Goal: Task Accomplishment & Management: Manage account settings

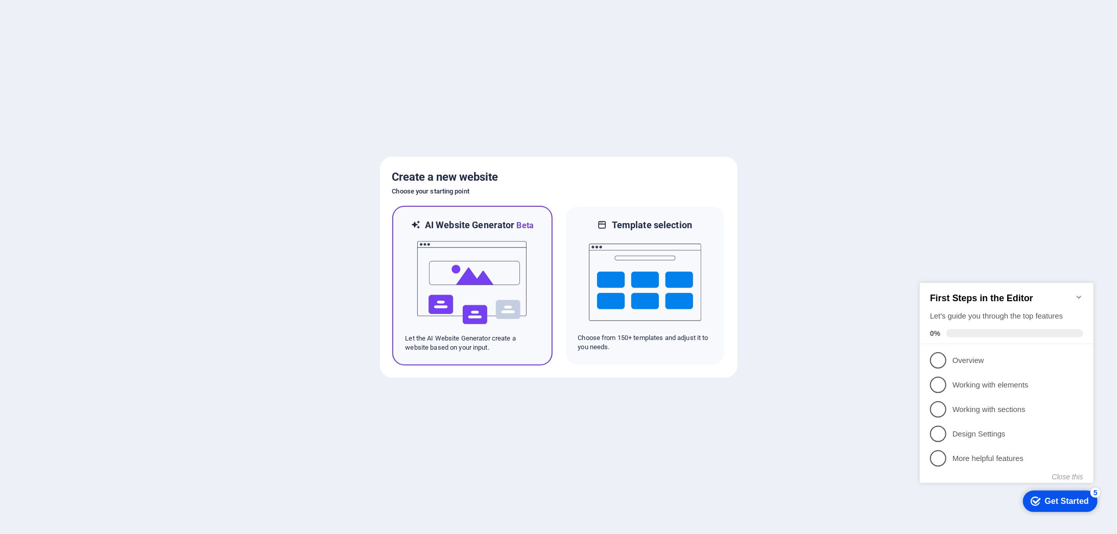
click at [477, 282] on img at bounding box center [472, 283] width 112 height 102
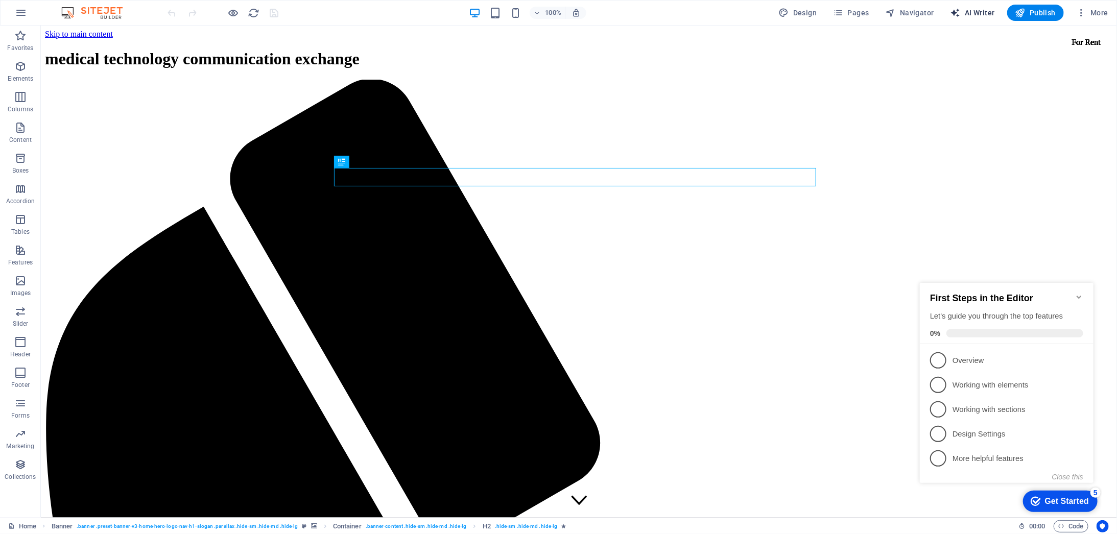
click at [969, 11] on span "AI Writer" at bounding box center [973, 13] width 44 height 10
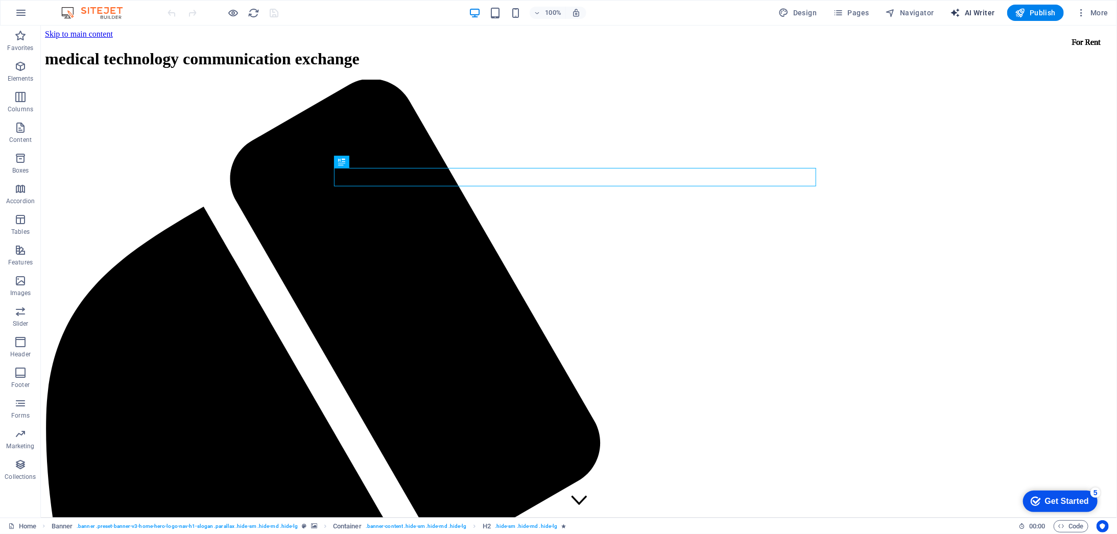
select select "English"
click at [1092, 8] on span "More" at bounding box center [1093, 13] width 32 height 10
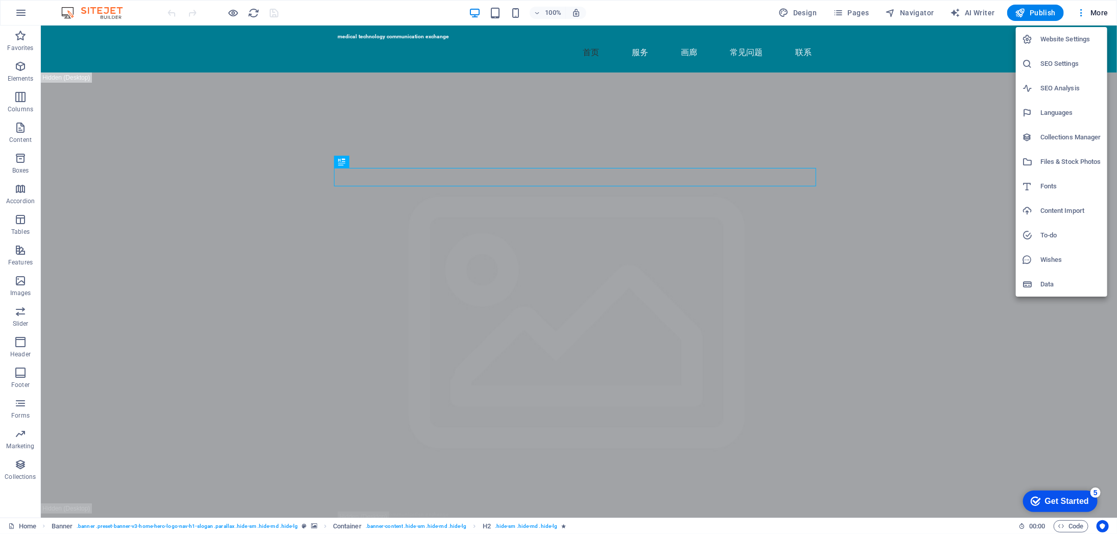
click at [16, 13] on div at bounding box center [558, 267] width 1117 height 534
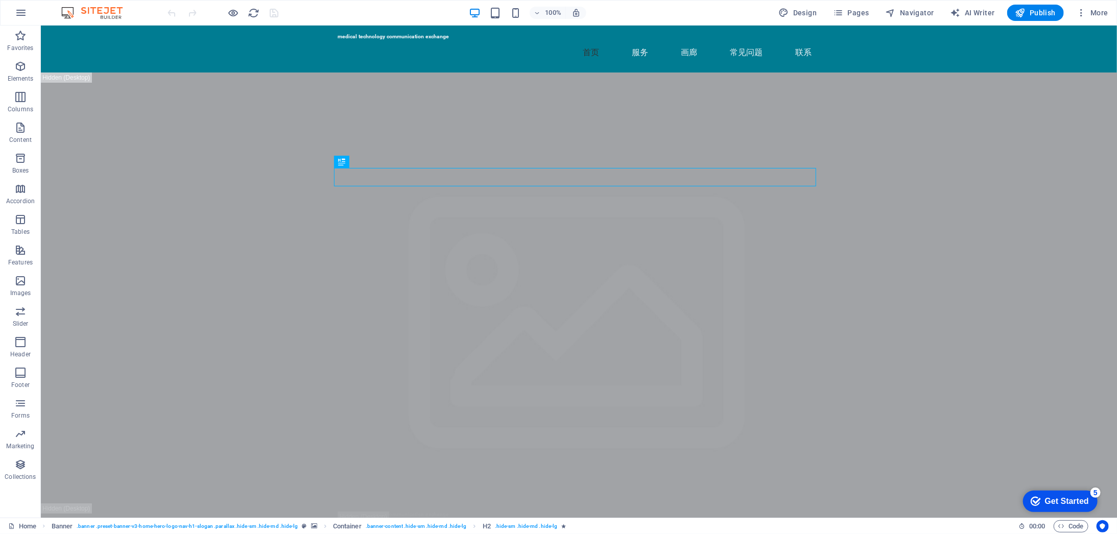
click at [21, 12] on icon "button" at bounding box center [21, 13] width 12 height 12
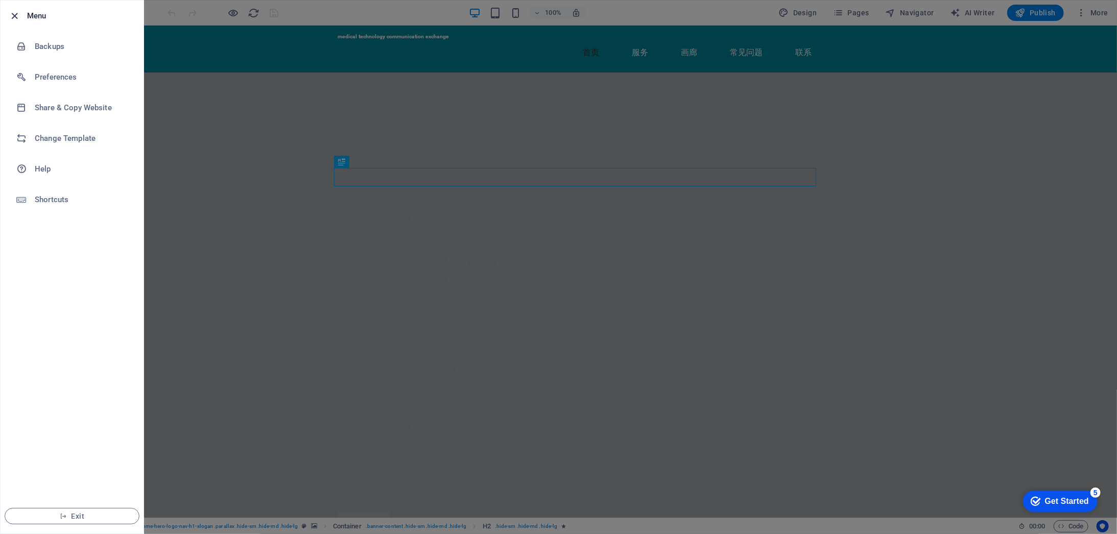
click at [15, 18] on icon "button" at bounding box center [15, 16] width 12 height 12
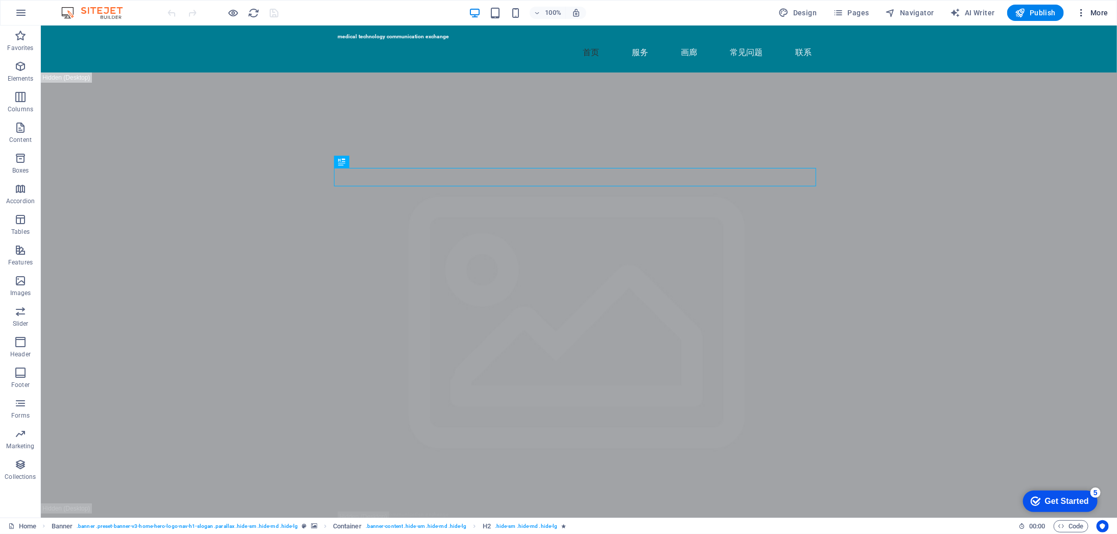
click at [1087, 17] on icon "button" at bounding box center [1082, 13] width 10 height 10
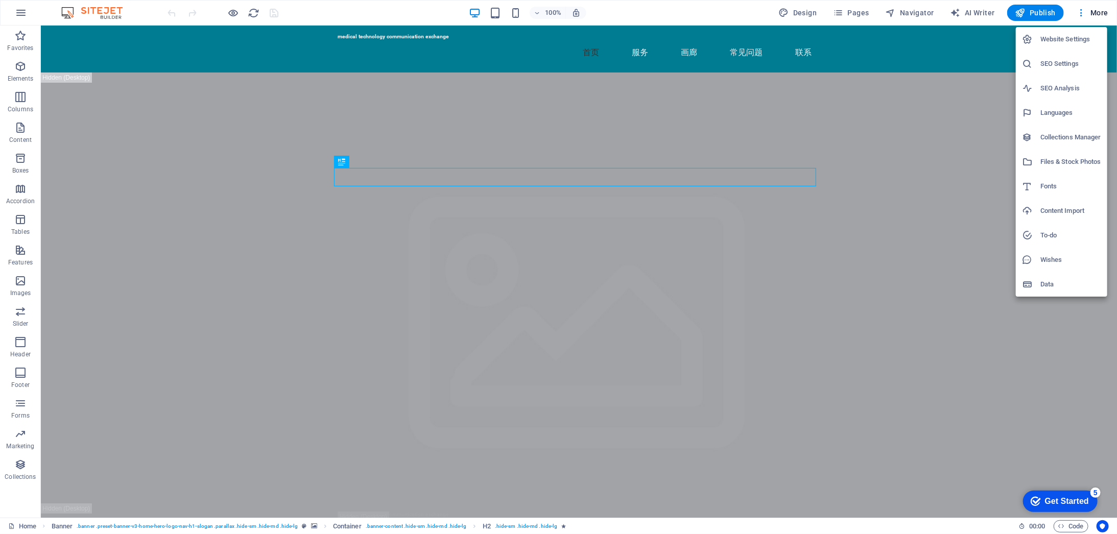
click at [1067, 114] on h6 "Languages" at bounding box center [1071, 113] width 61 height 12
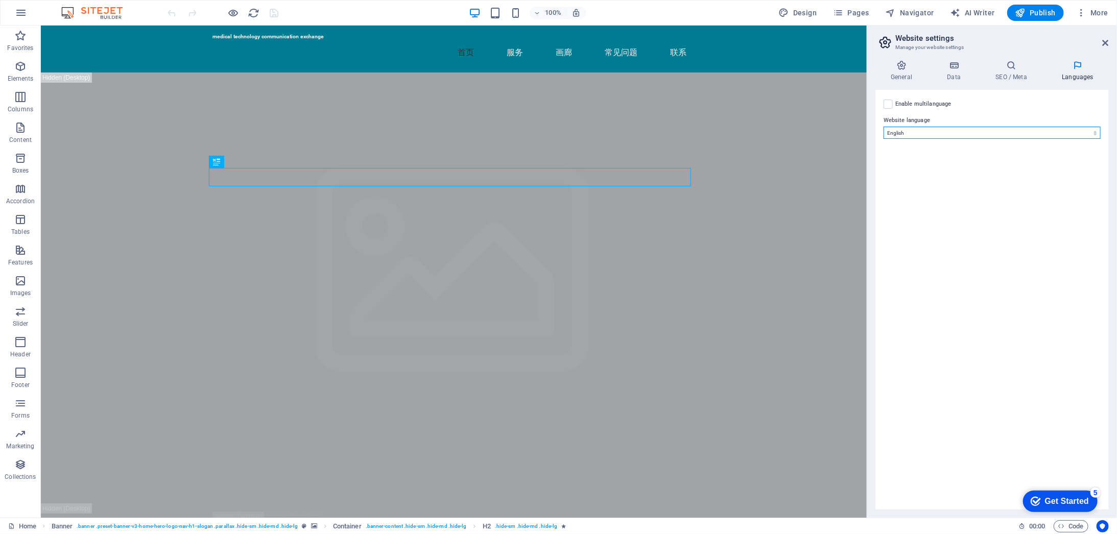
click at [1045, 136] on select "Abkhazian Afar Afrikaans Akan Albanian Amharic Arabic Aragonese Armenian Assame…" at bounding box center [992, 133] width 217 height 12
select select "30"
click at [884, 127] on select "Abkhazian Afar Afrikaans Akan Albanian Amharic Arabic Aragonese Armenian Assame…" at bounding box center [992, 133] width 217 height 12
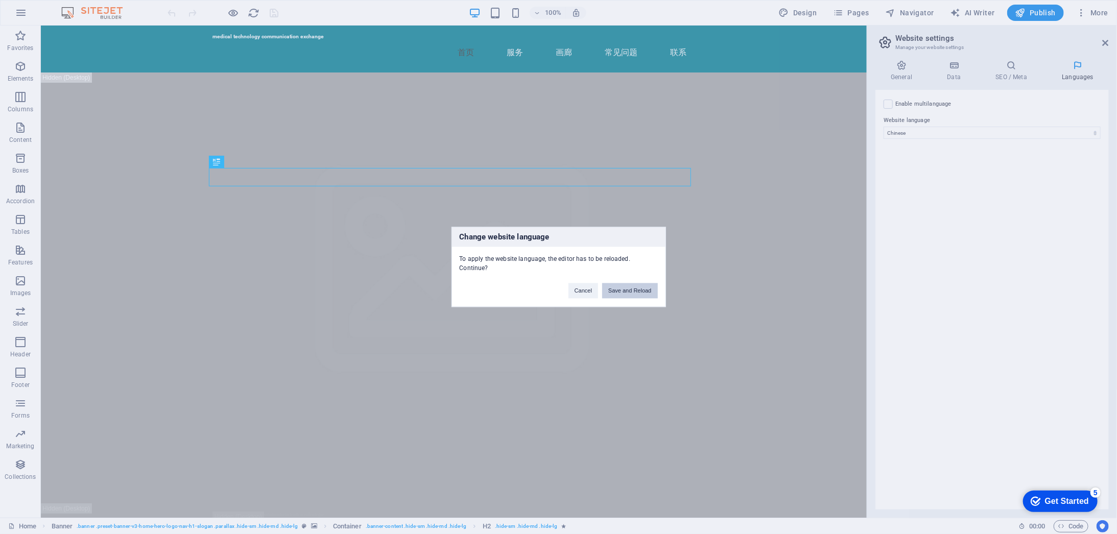
drag, startPoint x: 643, startPoint y: 293, endPoint x: 704, endPoint y: 267, distance: 66.0
click at [643, 293] on button "Save and Reload" at bounding box center [629, 291] width 55 height 15
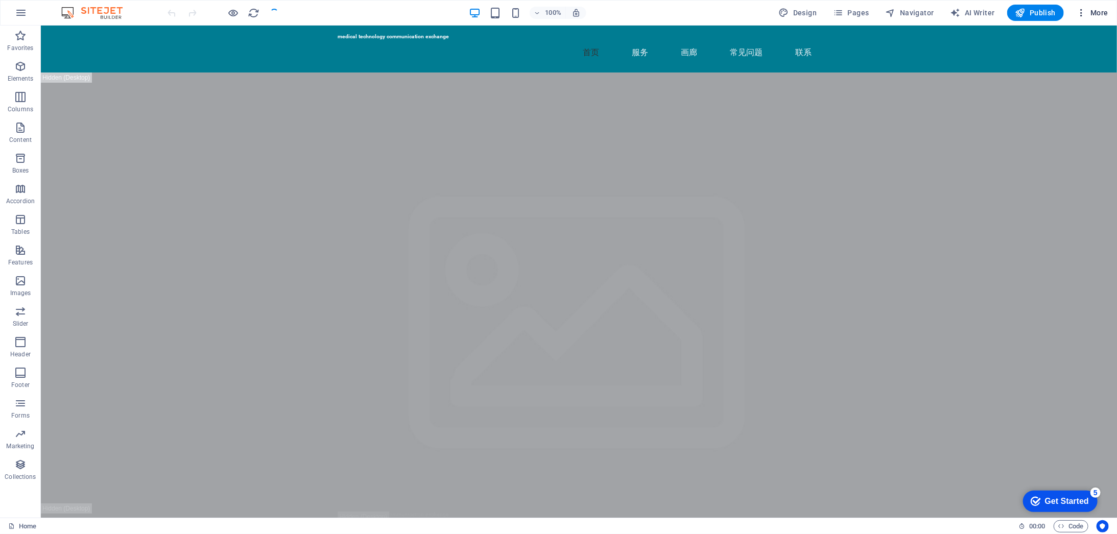
click at [1104, 11] on span "More" at bounding box center [1093, 13] width 32 height 10
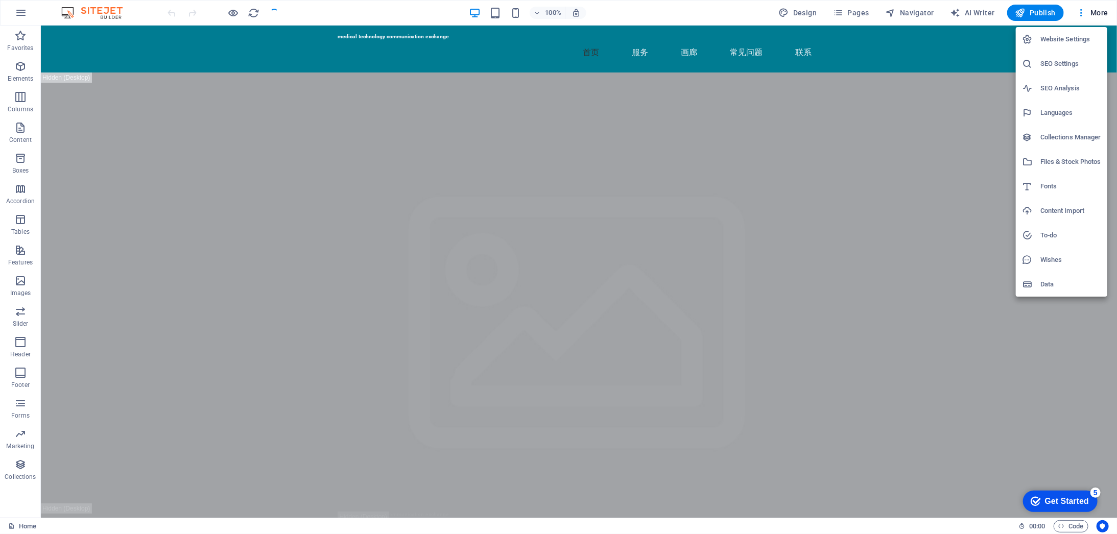
click at [1071, 40] on h6 "Website Settings" at bounding box center [1071, 39] width 61 height 12
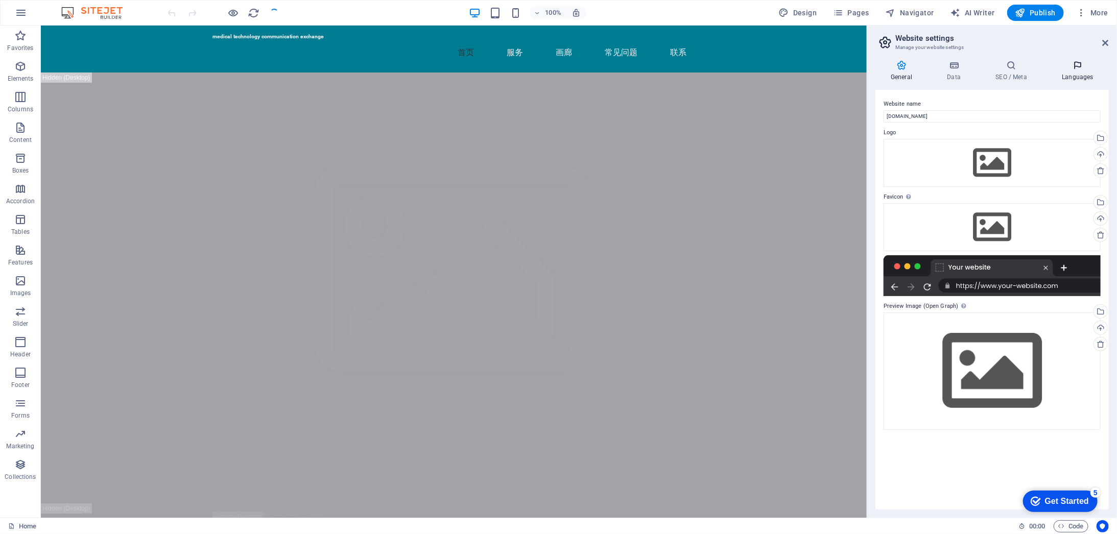
click at [1084, 65] on icon at bounding box center [1078, 65] width 62 height 10
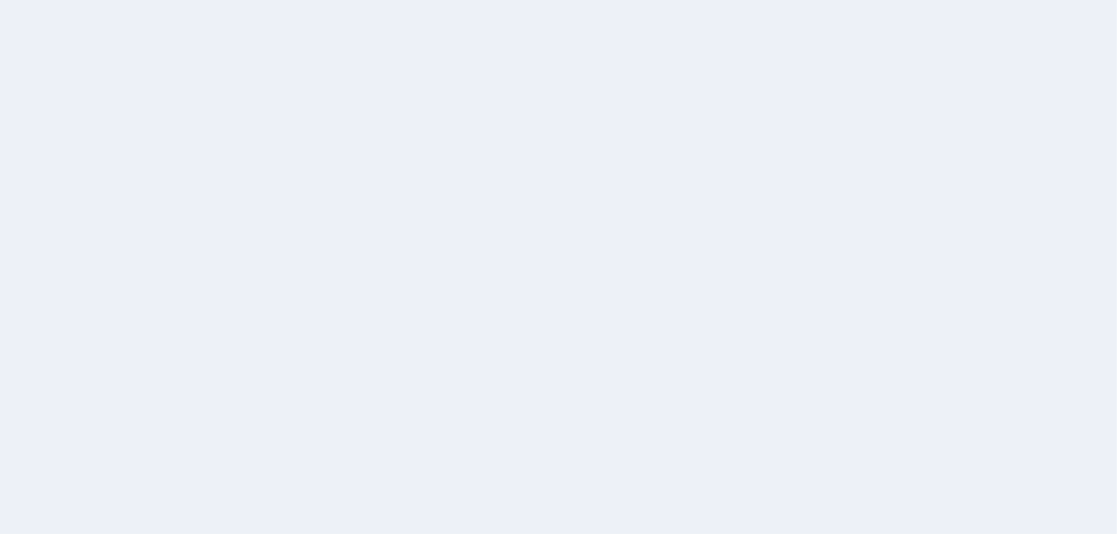
click at [908, 105] on div at bounding box center [558, 267] width 1117 height 534
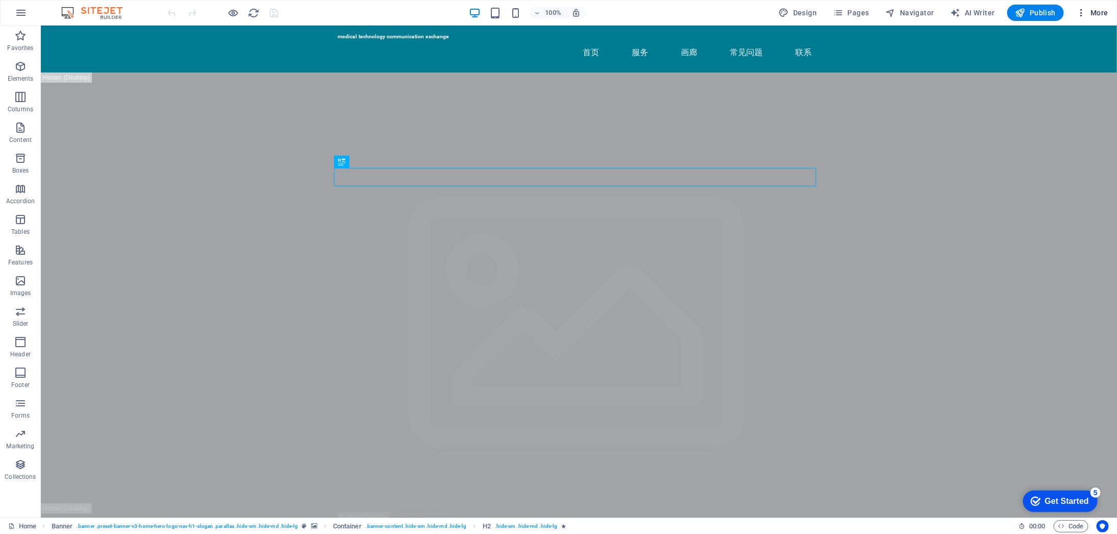
click at [1094, 12] on span "More" at bounding box center [1093, 13] width 32 height 10
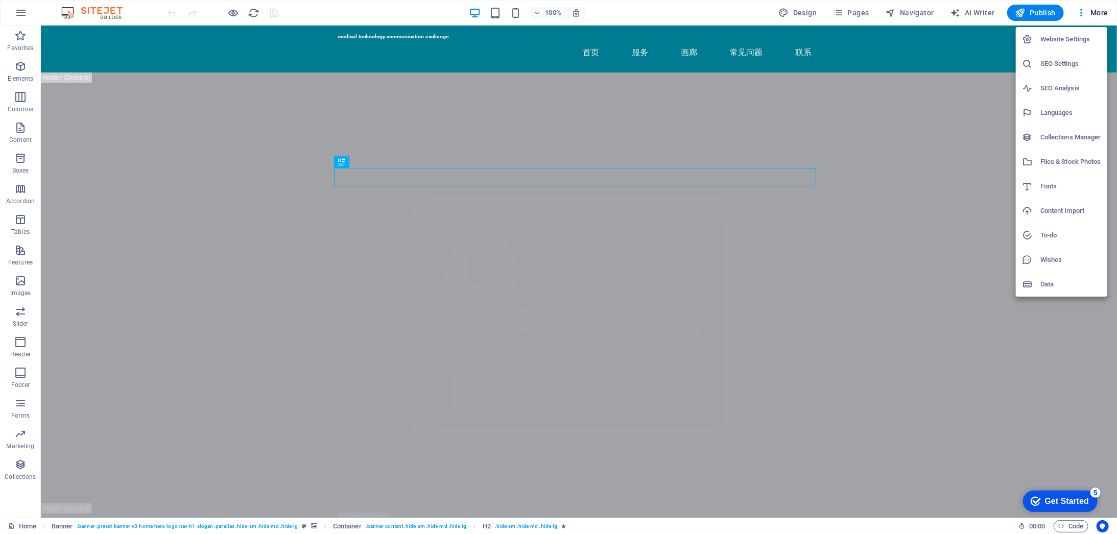
click at [1078, 38] on h6 "Website Settings" at bounding box center [1071, 39] width 61 height 12
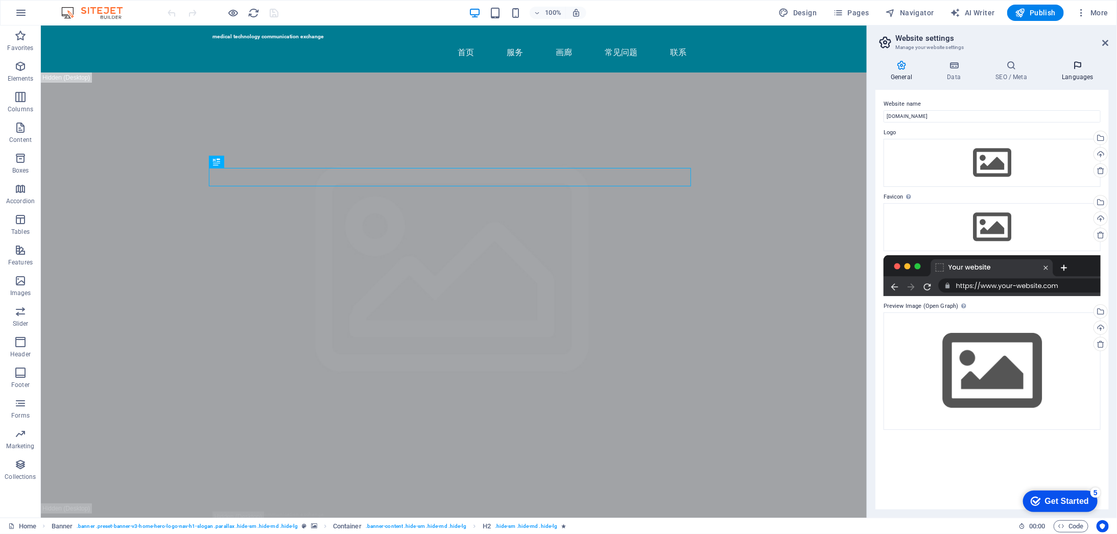
click at [1090, 74] on h4 "Languages" at bounding box center [1078, 70] width 62 height 21
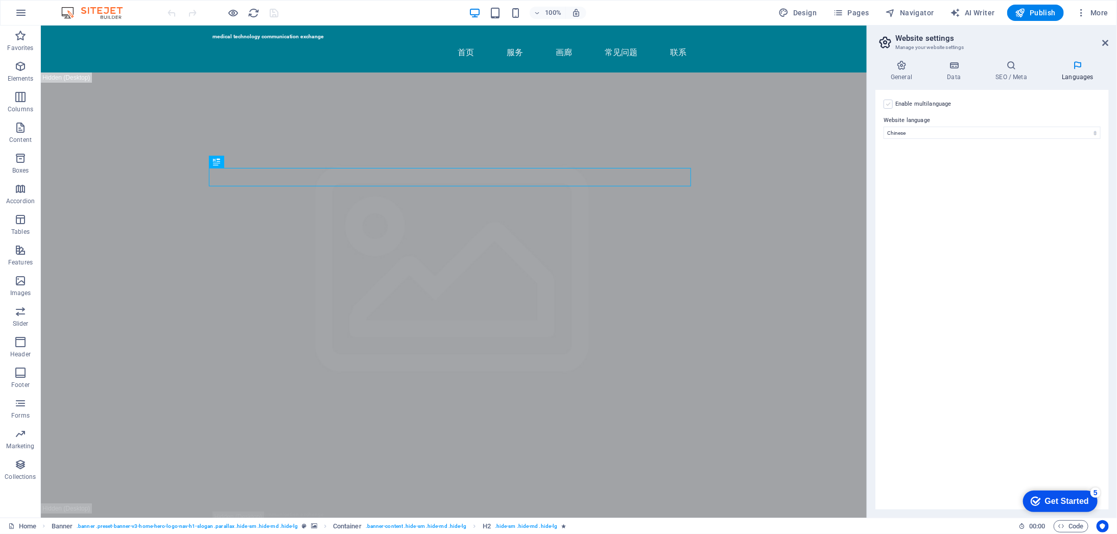
click at [890, 104] on label at bounding box center [888, 104] width 9 height 9
click at [0, 0] on input "Enable multilanguage To disable multilanguage delete all languages until only o…" at bounding box center [0, 0] width 0 height 0
select select
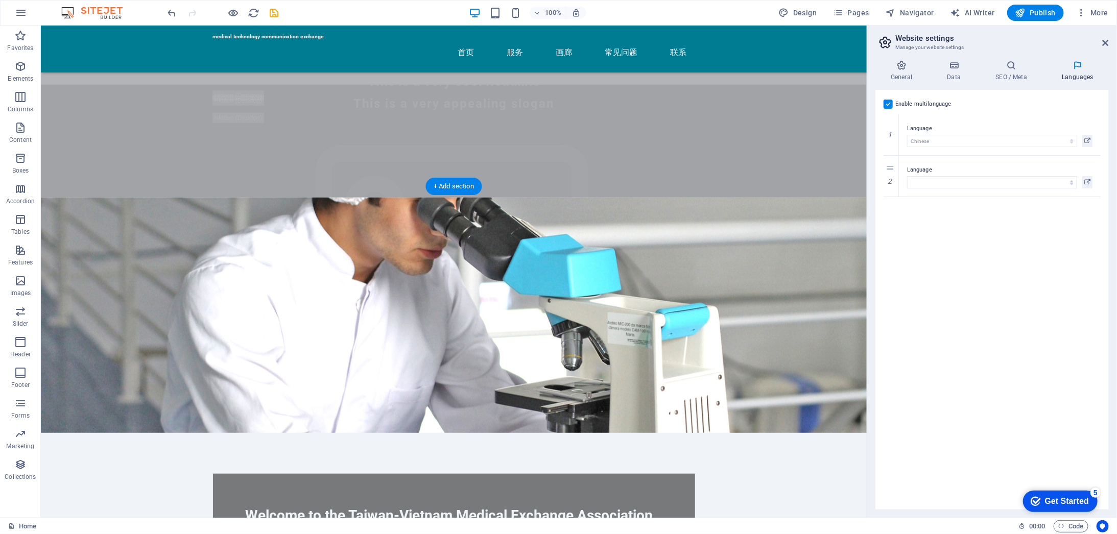
scroll to position [85, 0]
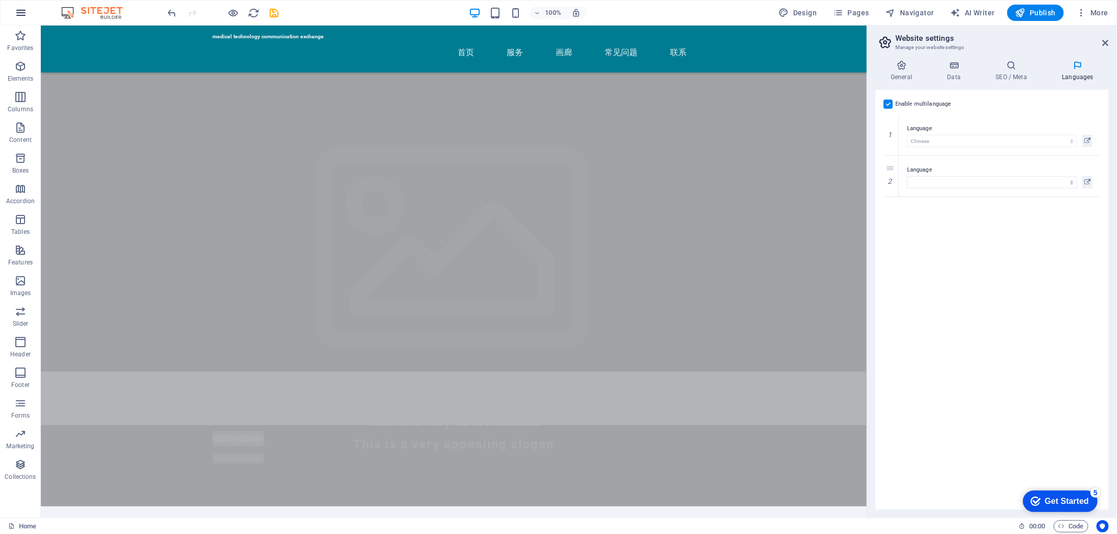
click at [25, 13] on icon "button" at bounding box center [21, 13] width 12 height 12
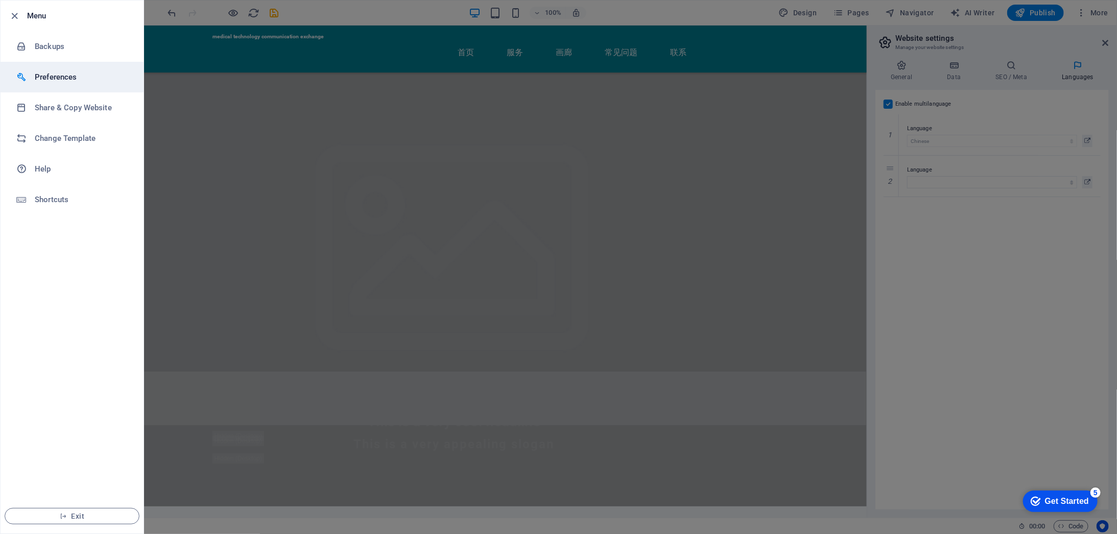
click at [41, 80] on h6 "Preferences" at bounding box center [82, 77] width 95 height 12
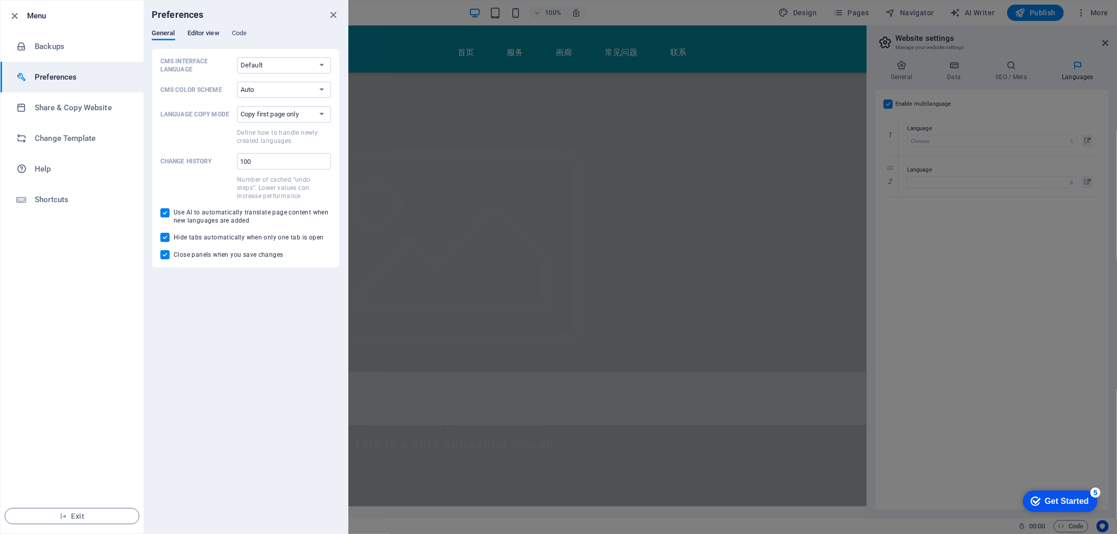
click at [216, 35] on span "Editor view" at bounding box center [204, 34] width 32 height 14
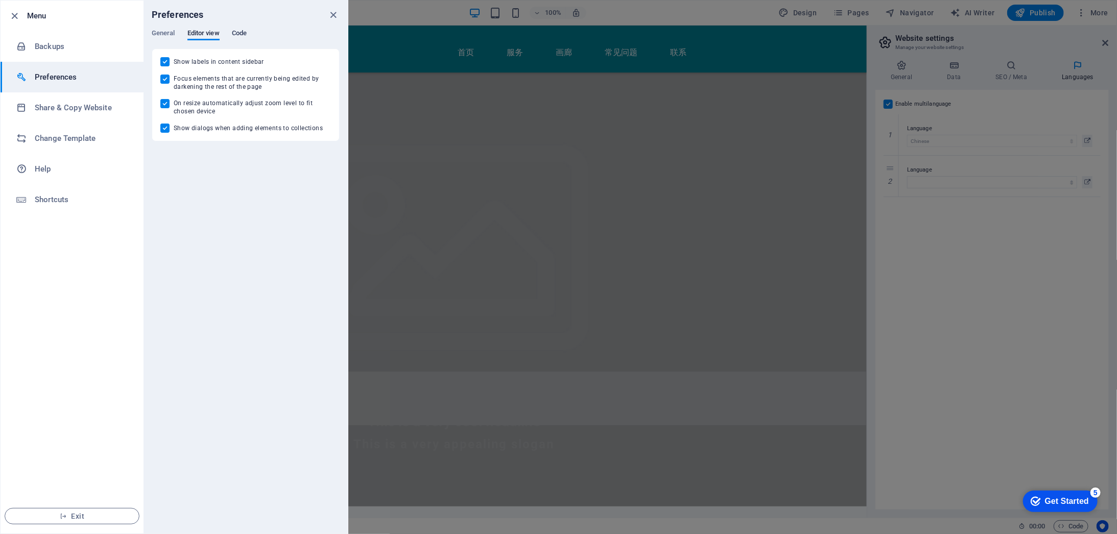
click at [245, 31] on span "Code" at bounding box center [239, 34] width 15 height 14
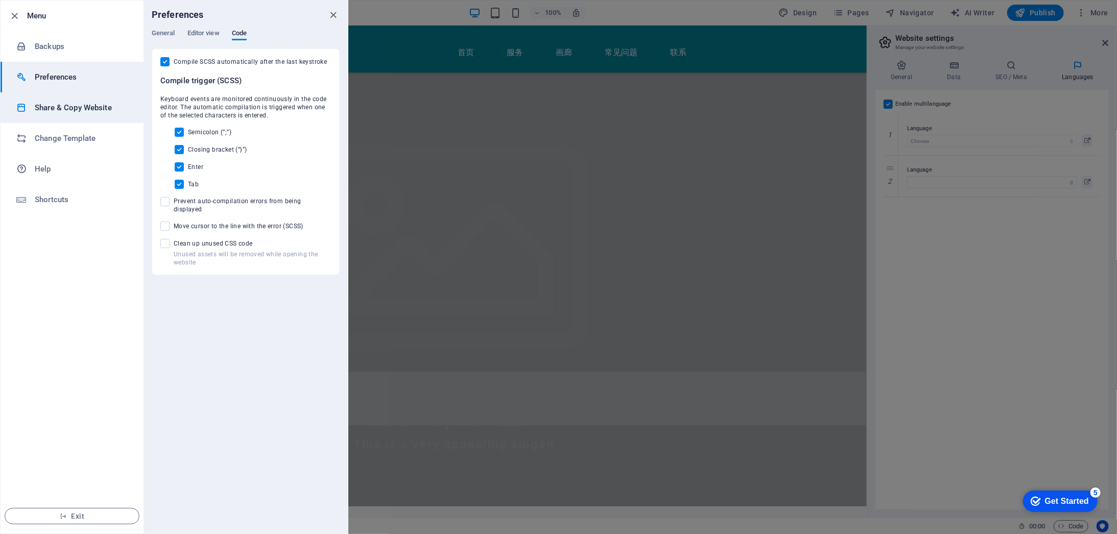
click at [76, 103] on h6 "Share & Copy Website" at bounding box center [82, 108] width 95 height 12
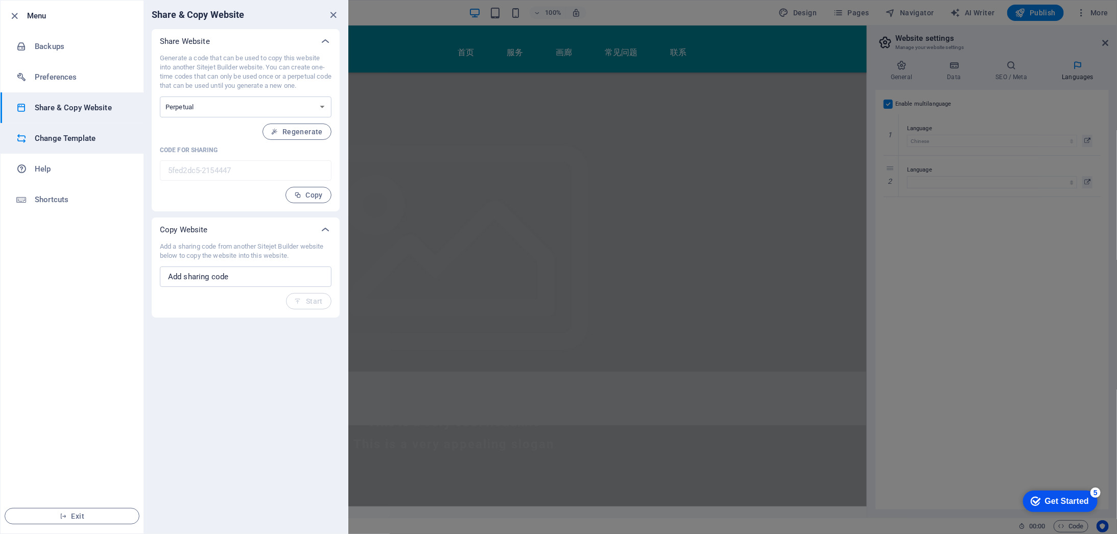
click at [62, 145] on li "Change Template" at bounding box center [72, 138] width 143 height 31
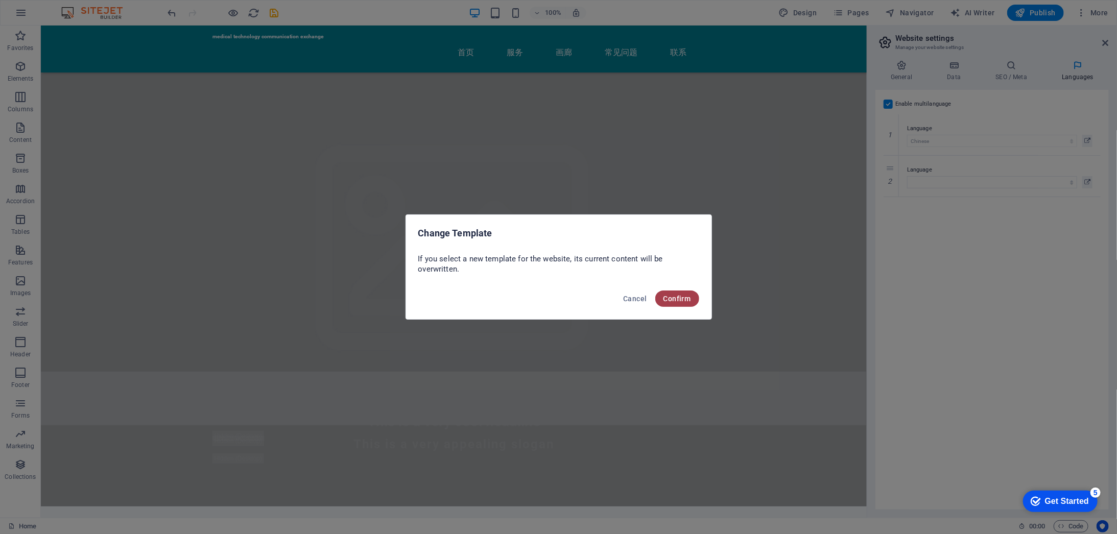
click at [685, 299] on span "Confirm" at bounding box center [678, 299] width 28 height 8
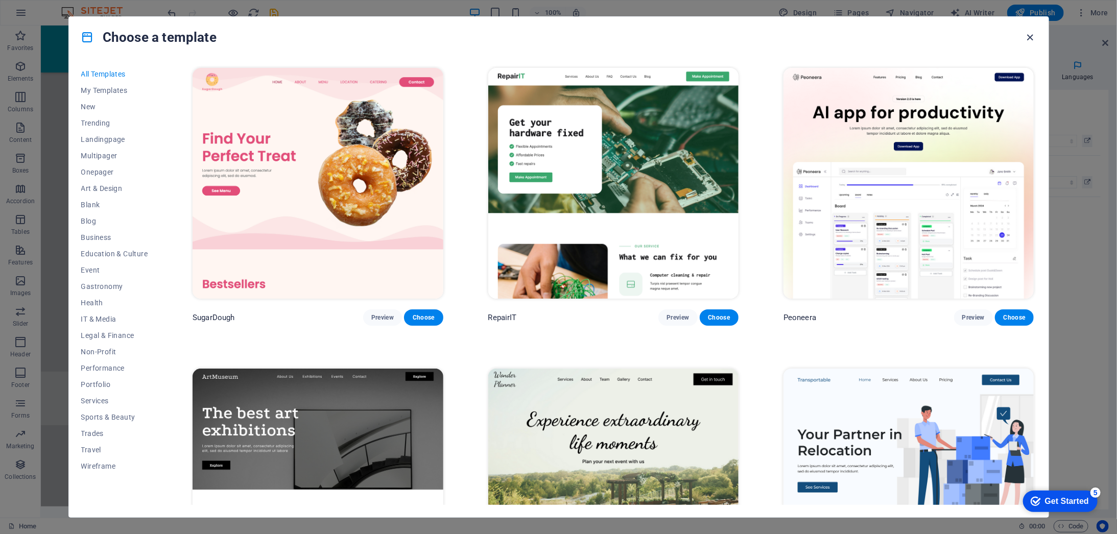
click at [1030, 41] on icon "button" at bounding box center [1030, 38] width 12 height 12
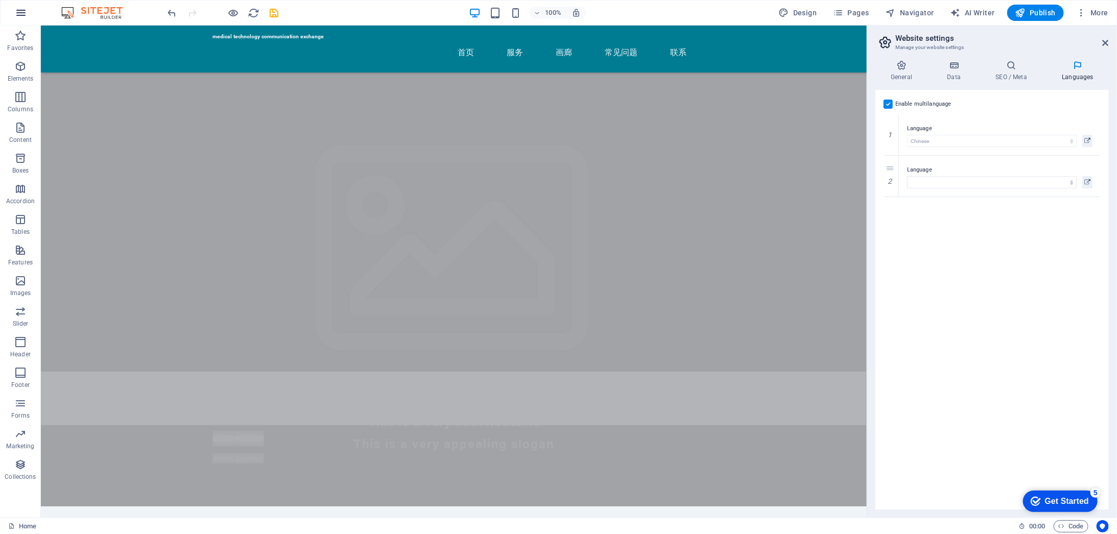
click at [33, 12] on button "button" at bounding box center [21, 13] width 25 height 25
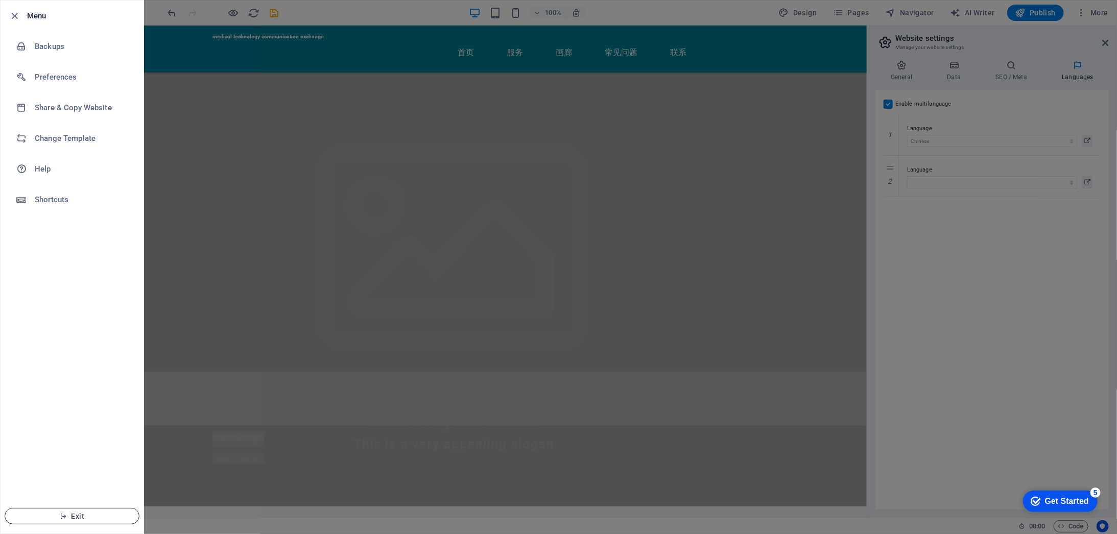
click at [92, 515] on span "Exit" at bounding box center [72, 516] width 118 height 8
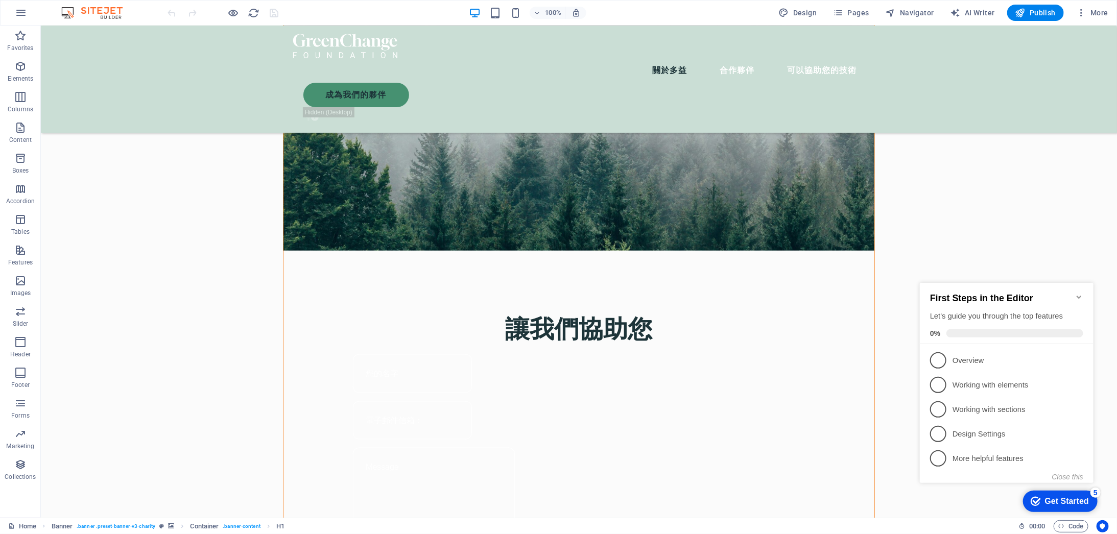
scroll to position [1192, 0]
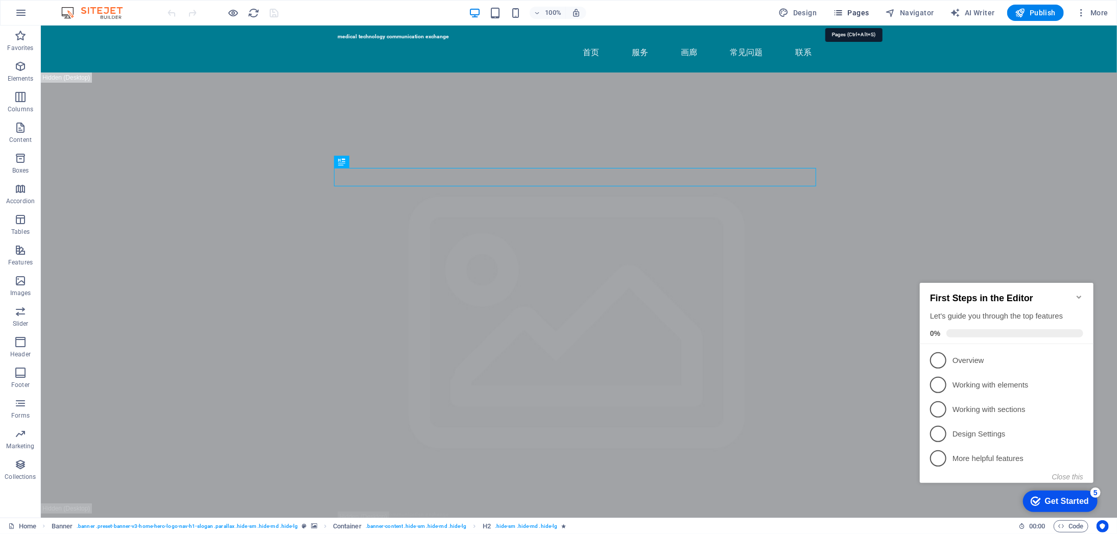
click at [858, 14] on span "Pages" at bounding box center [851, 13] width 36 height 10
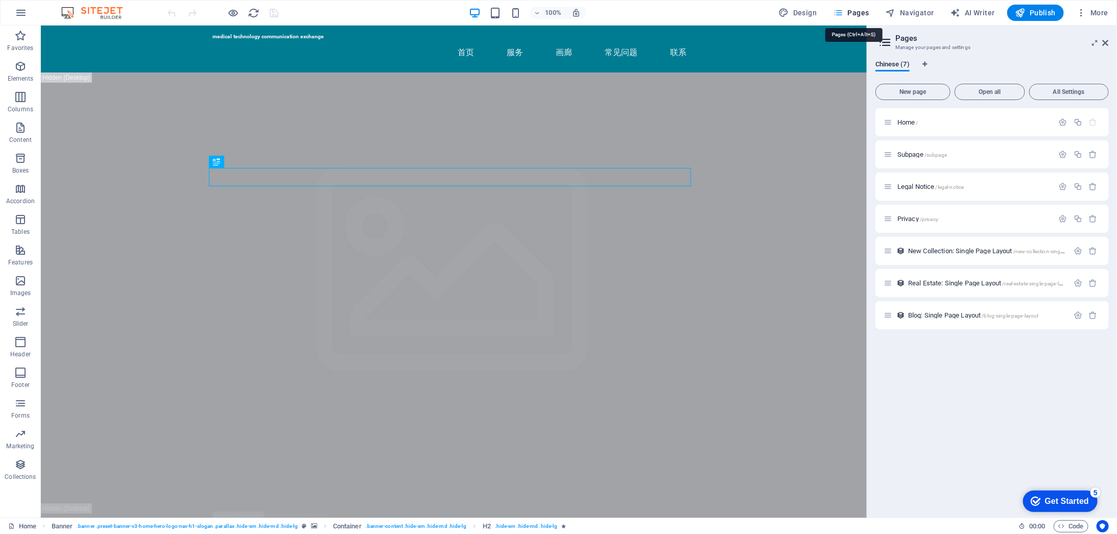
click at [858, 14] on span "Pages" at bounding box center [851, 13] width 36 height 10
click at [1092, 8] on span "More" at bounding box center [1093, 13] width 32 height 10
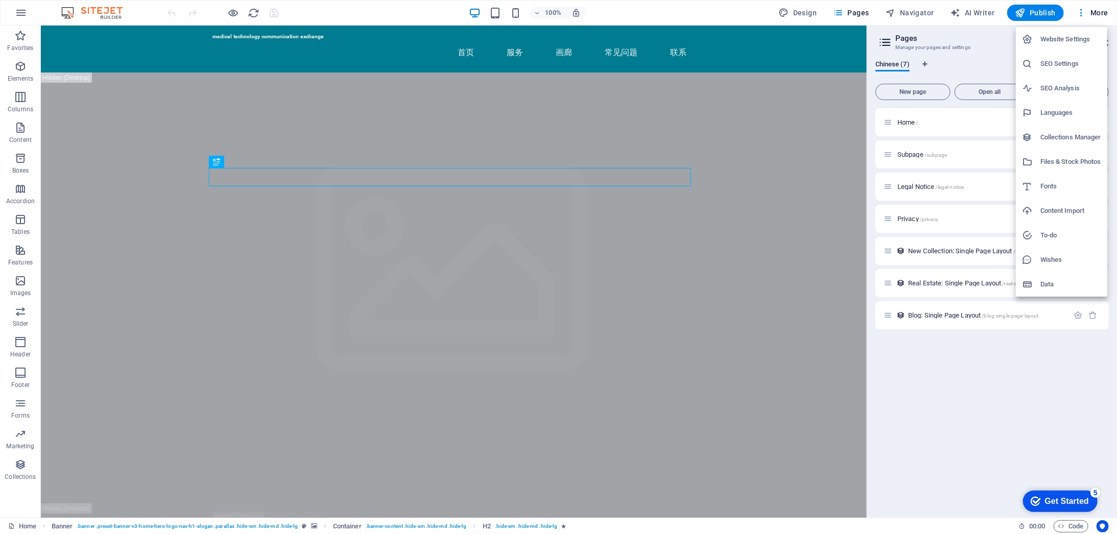
click at [1073, 38] on h6 "Website Settings" at bounding box center [1071, 39] width 61 height 12
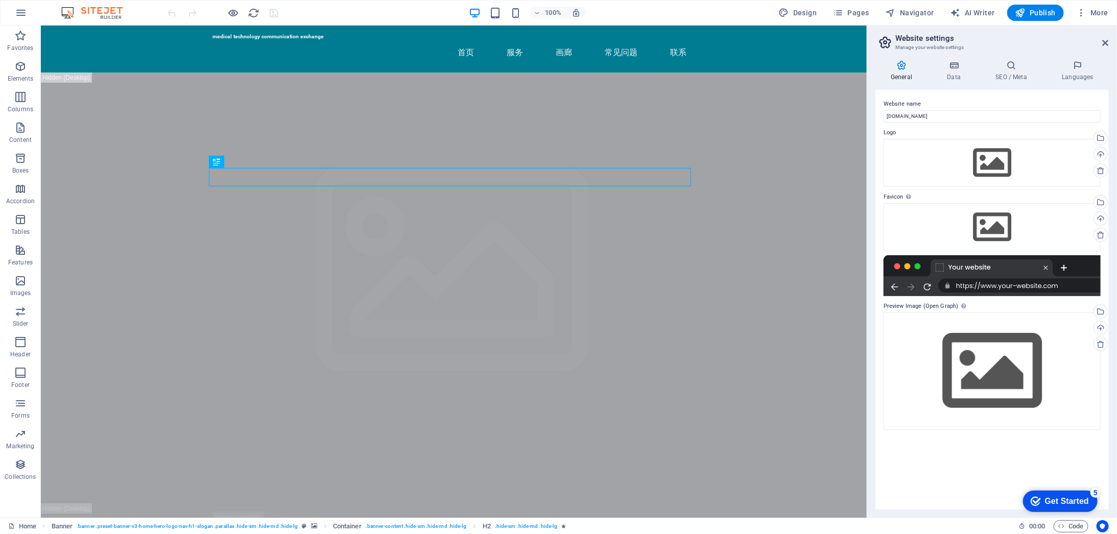
click at [1105, 38] on h2 "Website settings" at bounding box center [1003, 38] width 214 height 9
click at [1106, 39] on icon at bounding box center [1106, 43] width 6 height 8
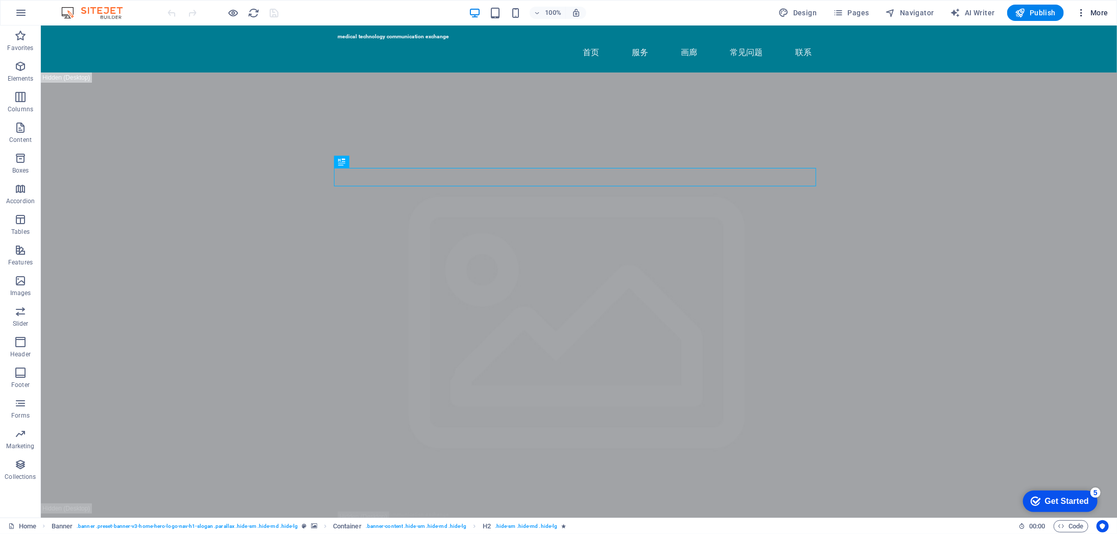
click at [1094, 16] on span "More" at bounding box center [1093, 13] width 32 height 10
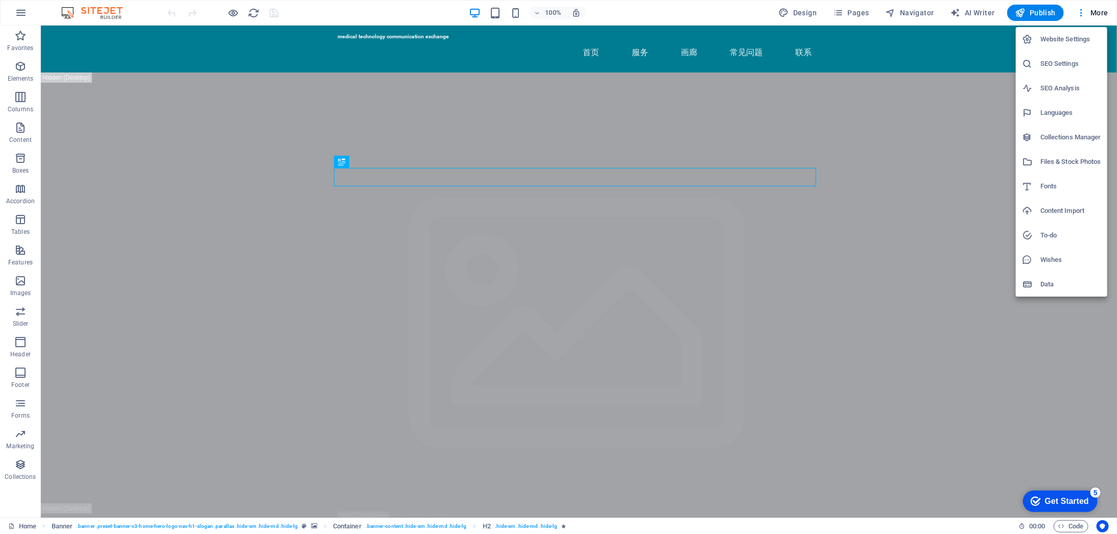
click at [21, 11] on div at bounding box center [558, 267] width 1117 height 534
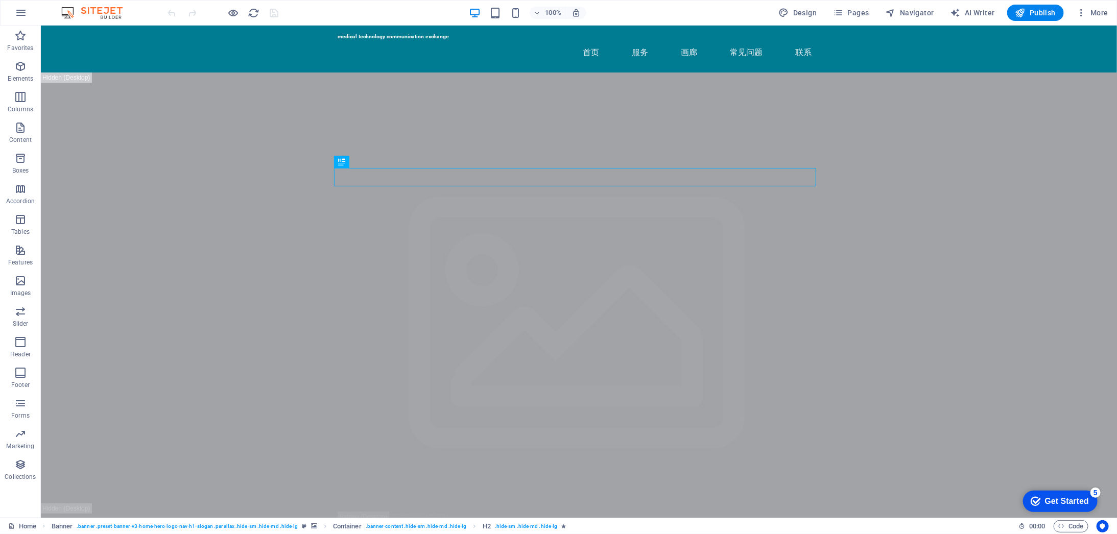
click at [78, 7] on img at bounding box center [97, 13] width 77 height 12
click at [100, 9] on img at bounding box center [97, 13] width 77 height 12
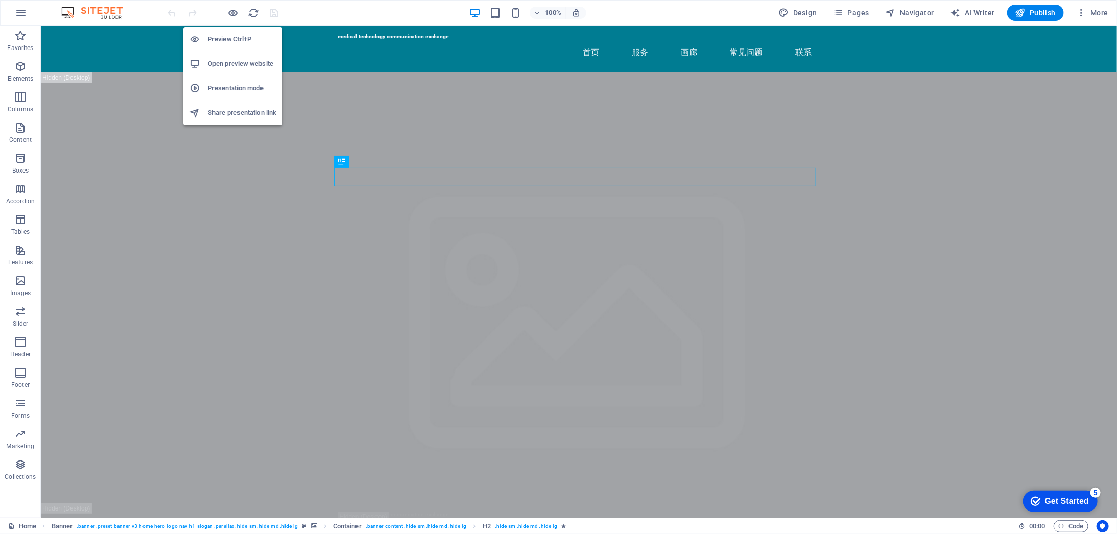
click at [242, 115] on h6 "Share presentation link" at bounding box center [242, 113] width 68 height 12
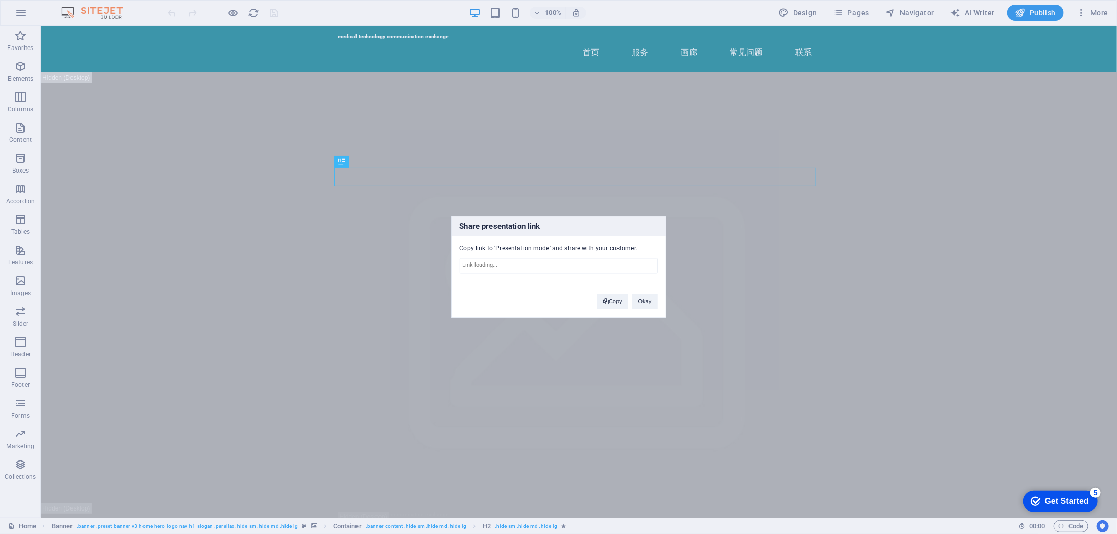
type input "https://cms.sitehub.io/presentation/2154447/c5650f27f879b664337c81d9b2e0fe9ae6c…"
click at [616, 303] on button "Copy" at bounding box center [612, 301] width 31 height 15
click at [78, 9] on div "Share presentation link Copy link to 'Presentation mode' and share with your cu…" at bounding box center [558, 267] width 1117 height 534
click at [646, 303] on button "Okay" at bounding box center [646, 301] width 26 height 15
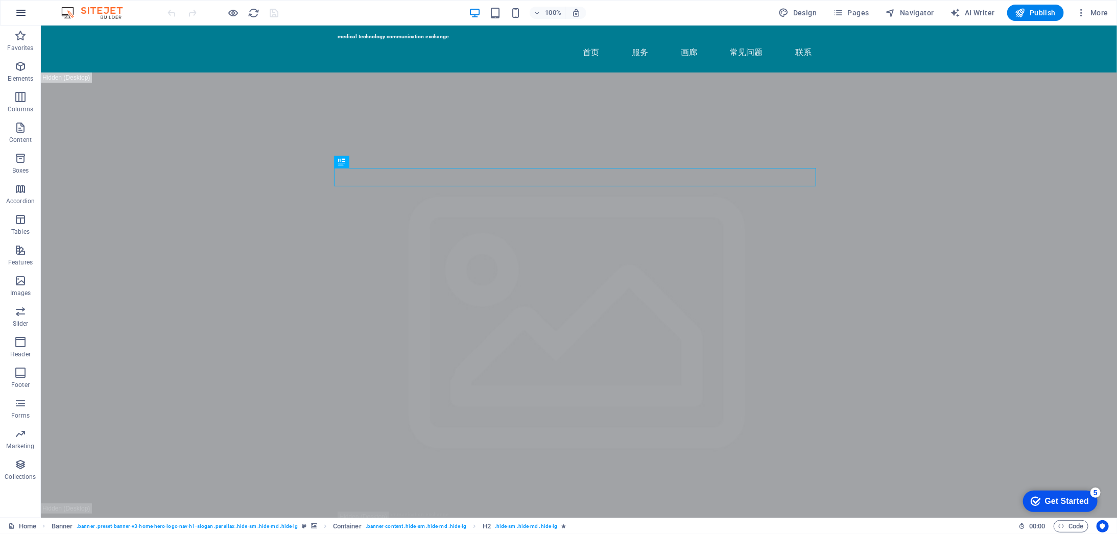
click at [20, 11] on icon "button" at bounding box center [21, 13] width 12 height 12
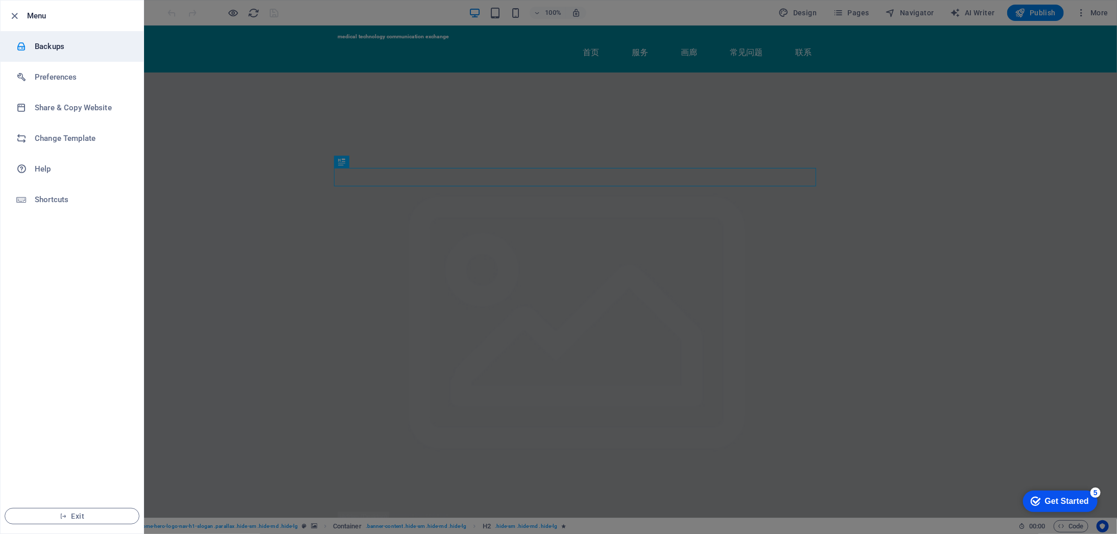
click at [77, 48] on h6 "Backups" at bounding box center [82, 46] width 95 height 12
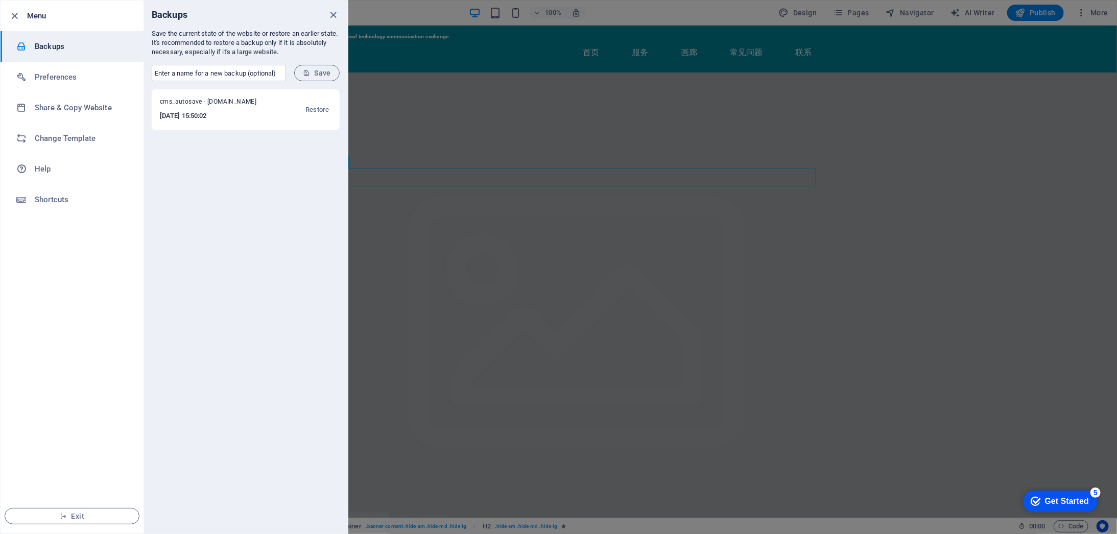
click at [252, 110] on h6 "2025-09-02 15:50:02" at bounding box center [215, 116] width 110 height 12
click at [72, 80] on h6 "Preferences" at bounding box center [82, 77] width 95 height 12
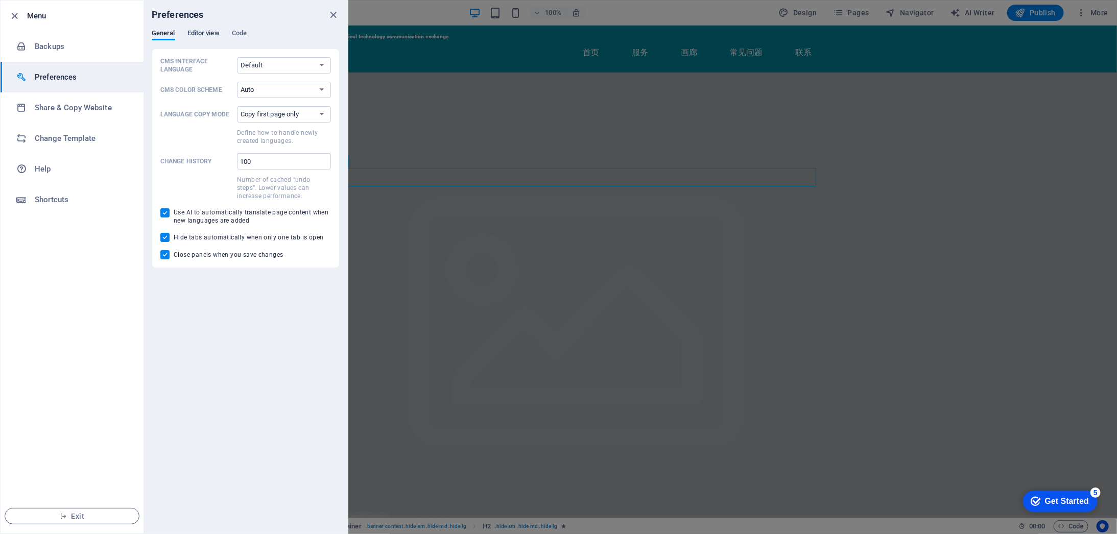
click at [213, 32] on span "Editor view" at bounding box center [204, 34] width 32 height 14
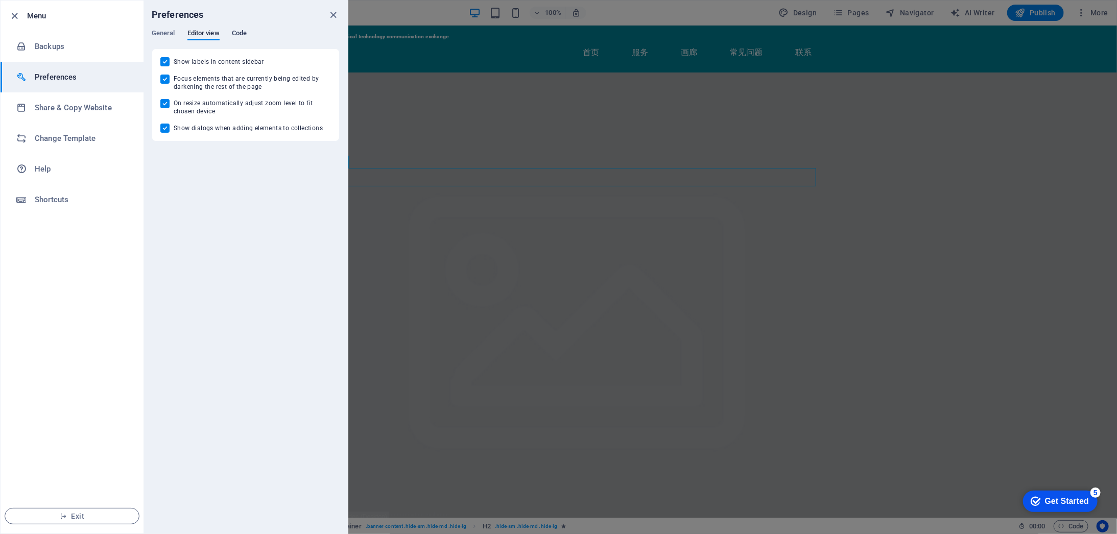
click at [232, 31] on span "Code" at bounding box center [239, 34] width 15 height 14
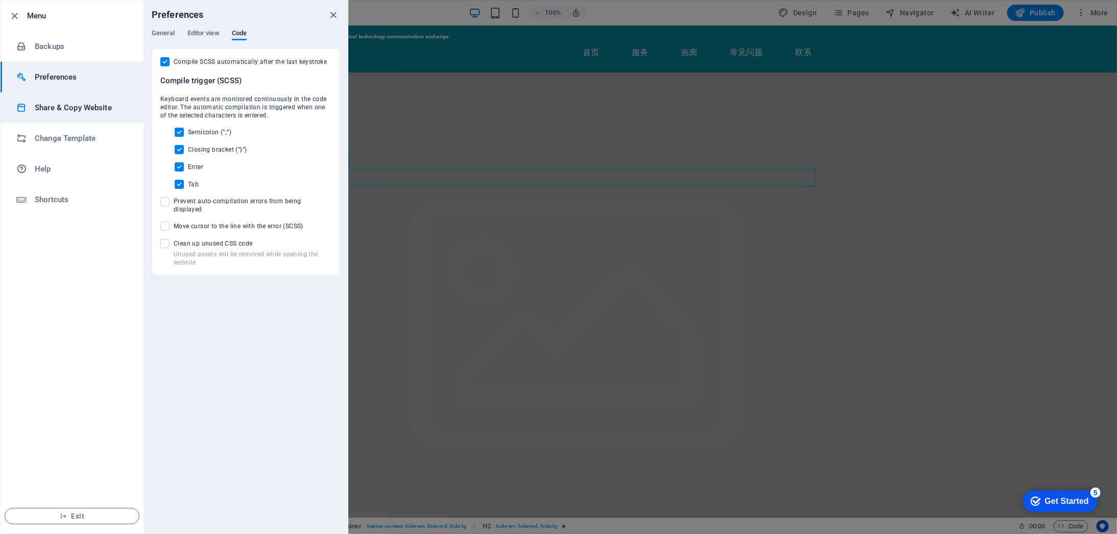
click at [52, 107] on h6 "Share & Copy Website" at bounding box center [82, 108] width 95 height 12
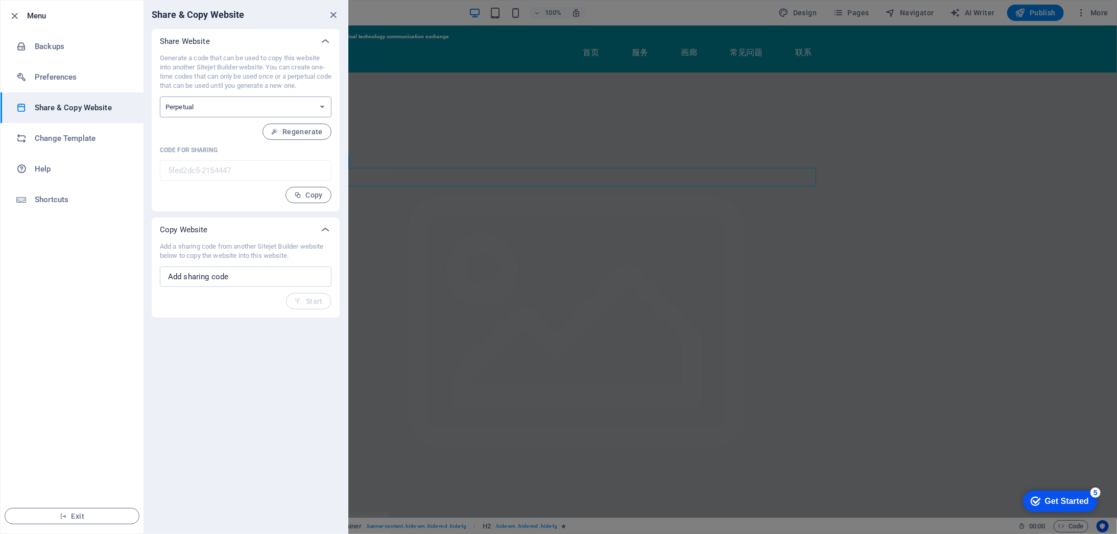
click at [290, 113] on select "One-time Perpetual" at bounding box center [246, 107] width 172 height 21
click at [273, 273] on input "text" at bounding box center [246, 277] width 172 height 20
click at [57, 142] on h6 "Change Template" at bounding box center [82, 138] width 95 height 12
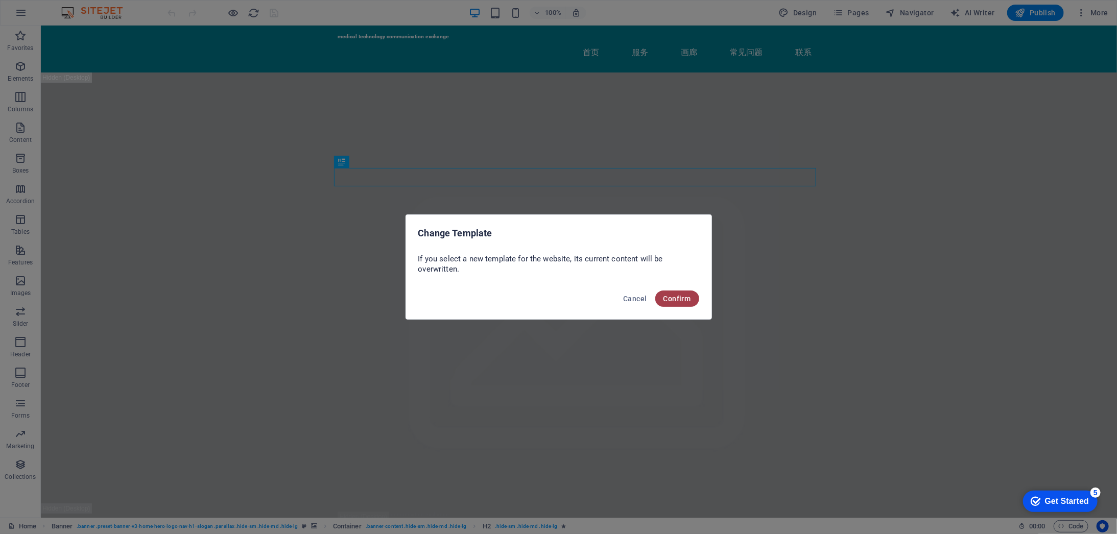
click at [691, 301] on span "Confirm" at bounding box center [678, 299] width 28 height 8
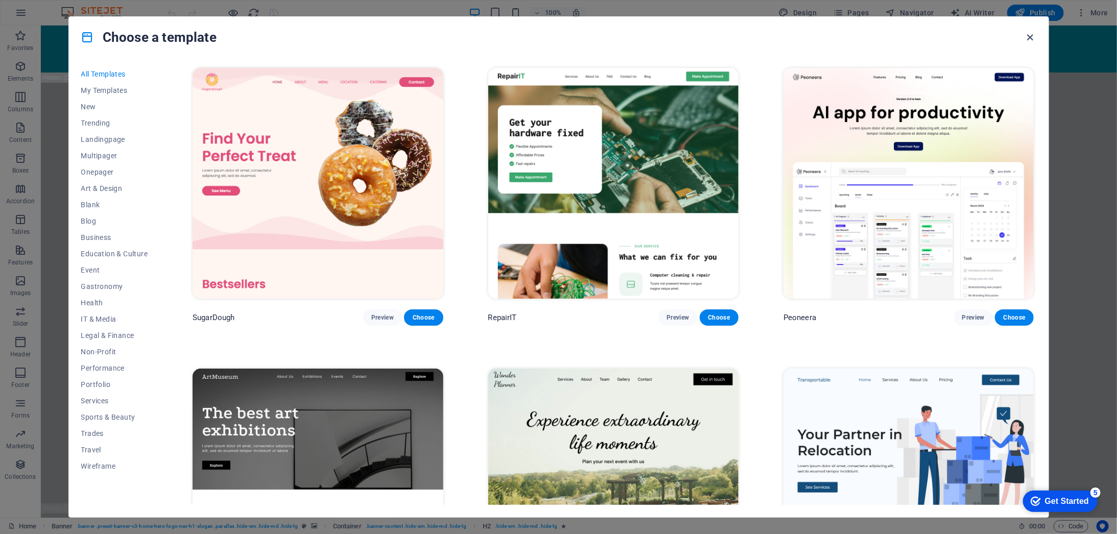
click at [1029, 35] on icon "button" at bounding box center [1030, 38] width 12 height 12
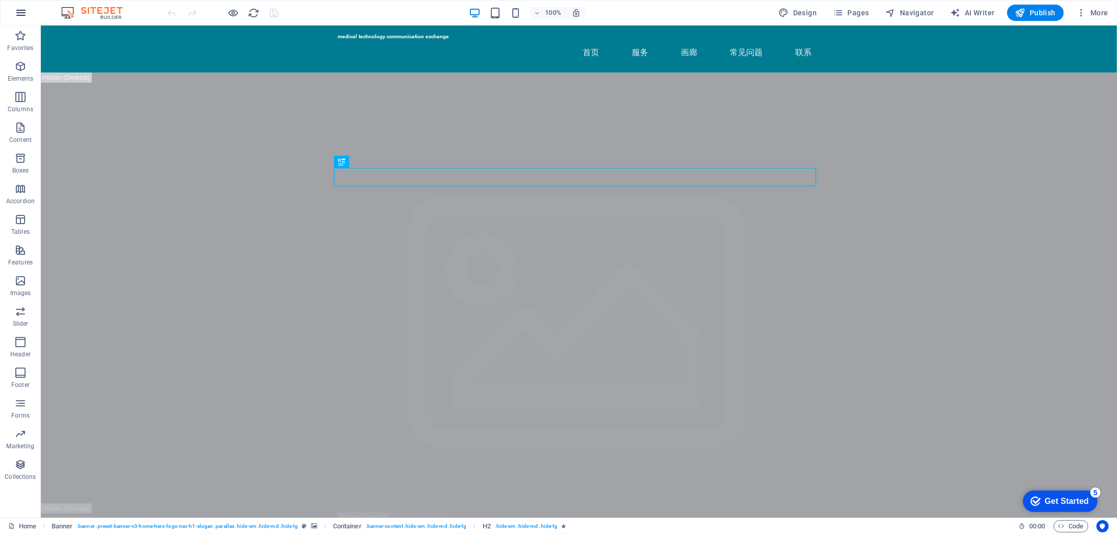
click at [24, 12] on icon "button" at bounding box center [21, 13] width 12 height 12
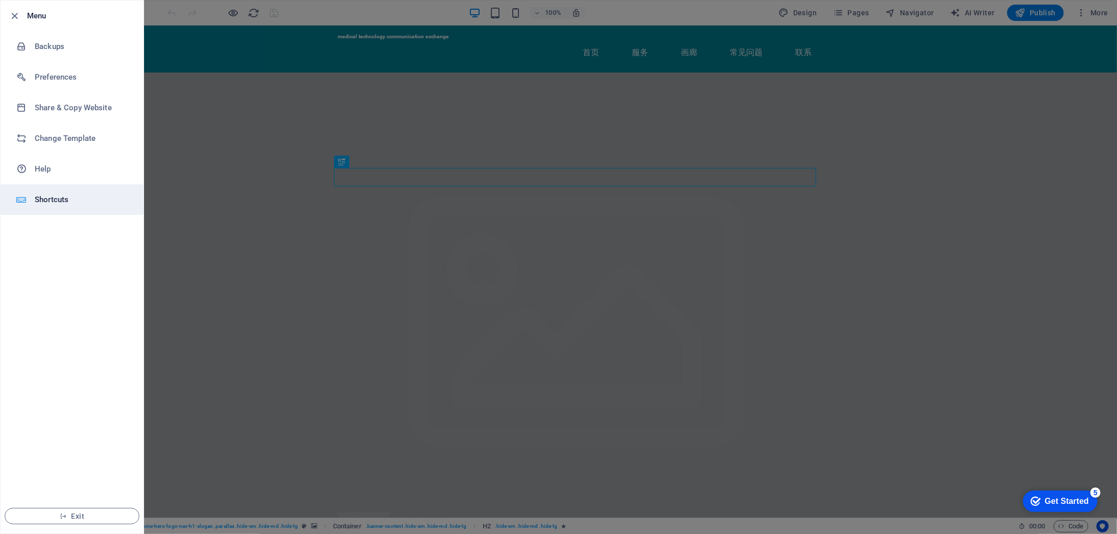
click at [55, 198] on h6 "Shortcuts" at bounding box center [82, 200] width 95 height 12
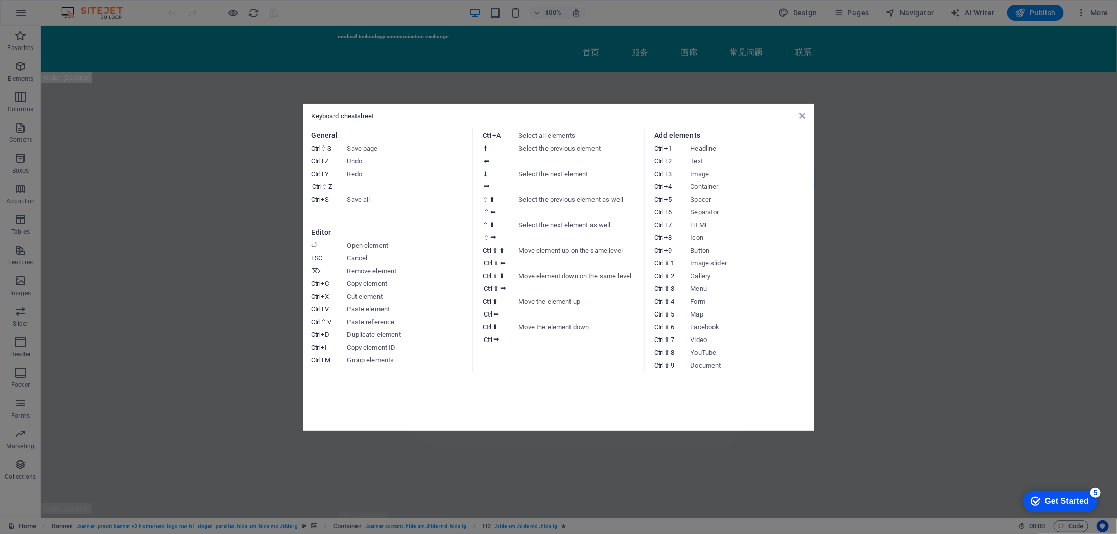
click at [797, 116] on div "Keyboard cheatsheet" at bounding box center [559, 116] width 495 height 9
click at [805, 114] on icon at bounding box center [803, 116] width 6 height 8
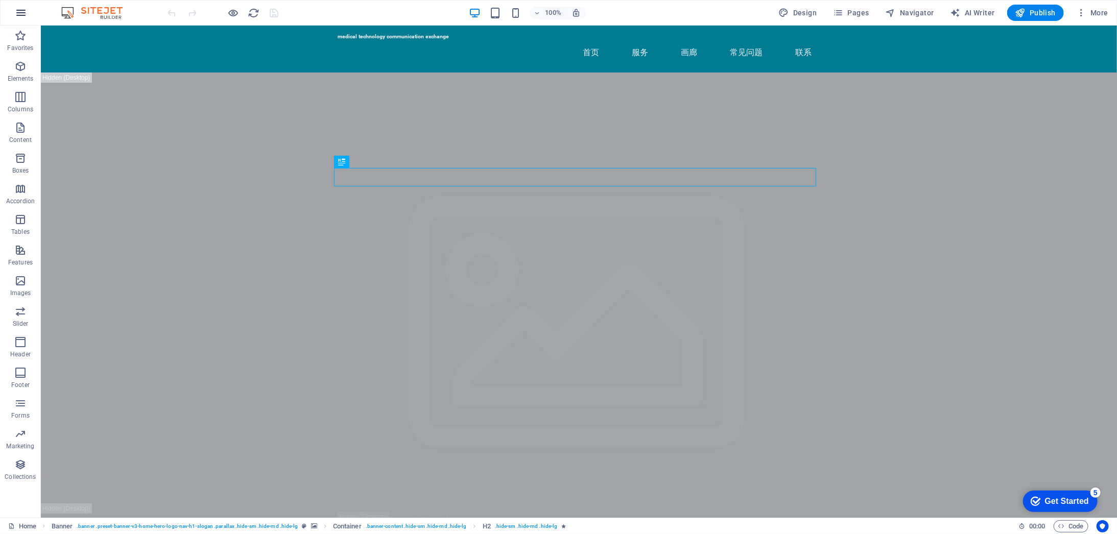
click at [18, 13] on icon "button" at bounding box center [21, 13] width 12 height 12
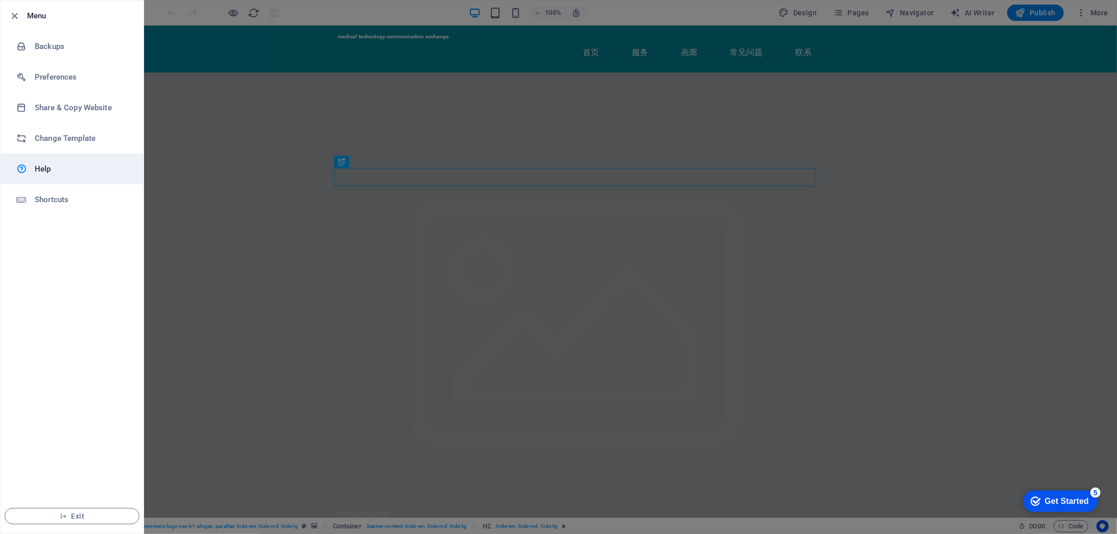
click at [50, 176] on link "Help" at bounding box center [72, 169] width 143 height 31
click at [995, 8] on div at bounding box center [558, 267] width 1117 height 534
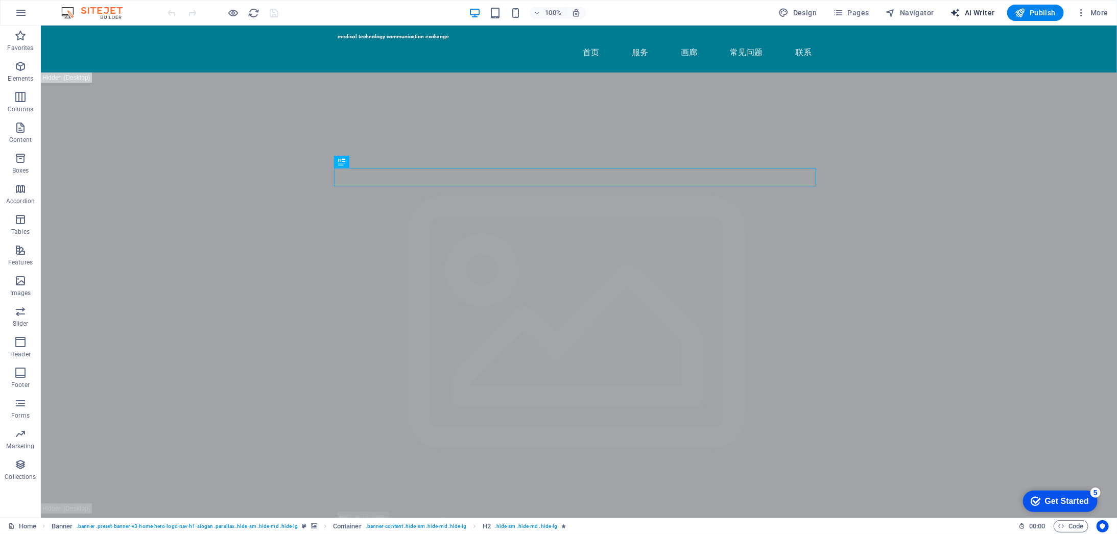
click at [965, 11] on span "AI Writer" at bounding box center [973, 13] width 44 height 10
select select "English"
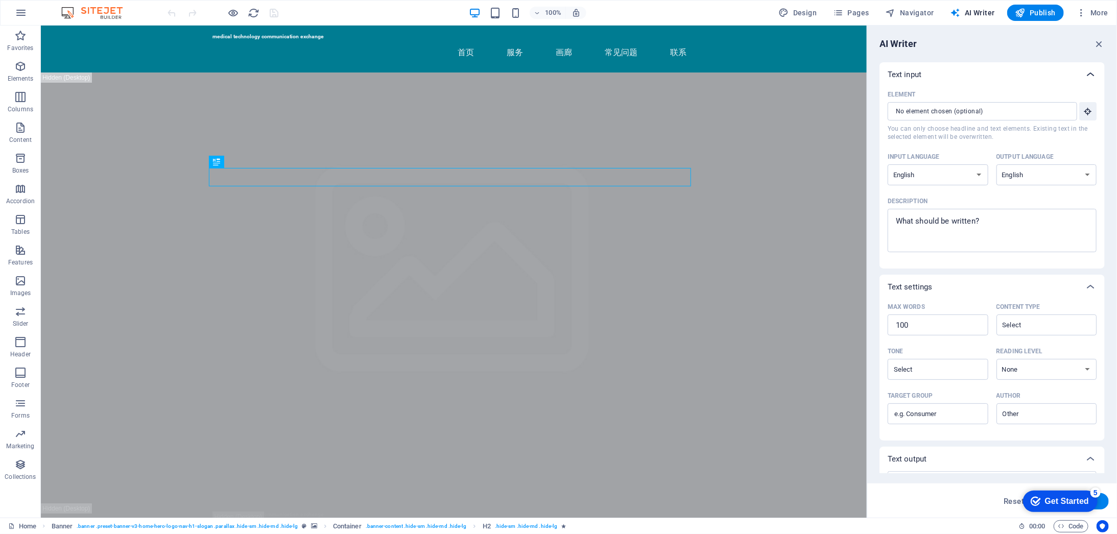
click at [1088, 77] on icon at bounding box center [1091, 74] width 12 height 12
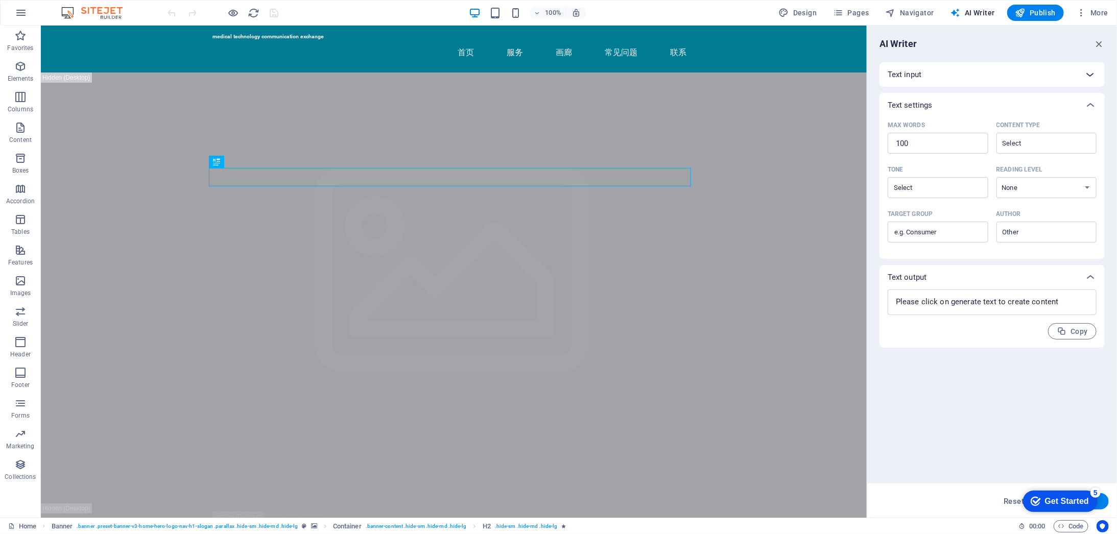
click at [1088, 77] on icon at bounding box center [1091, 74] width 12 height 12
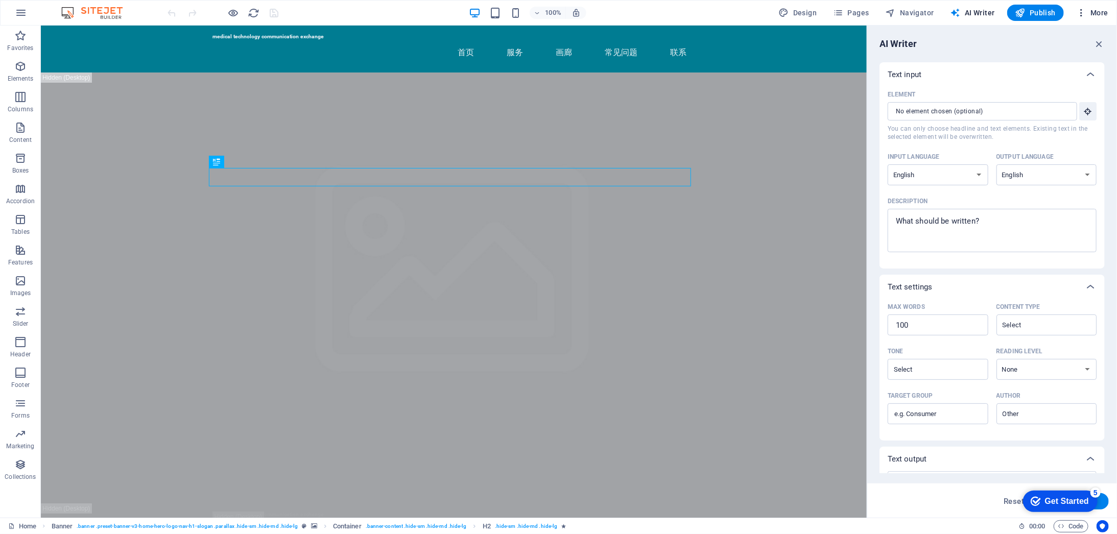
click at [1083, 10] on icon "button" at bounding box center [1082, 13] width 10 height 10
click at [1071, 34] on h6 "Website Settings" at bounding box center [1071, 39] width 61 height 12
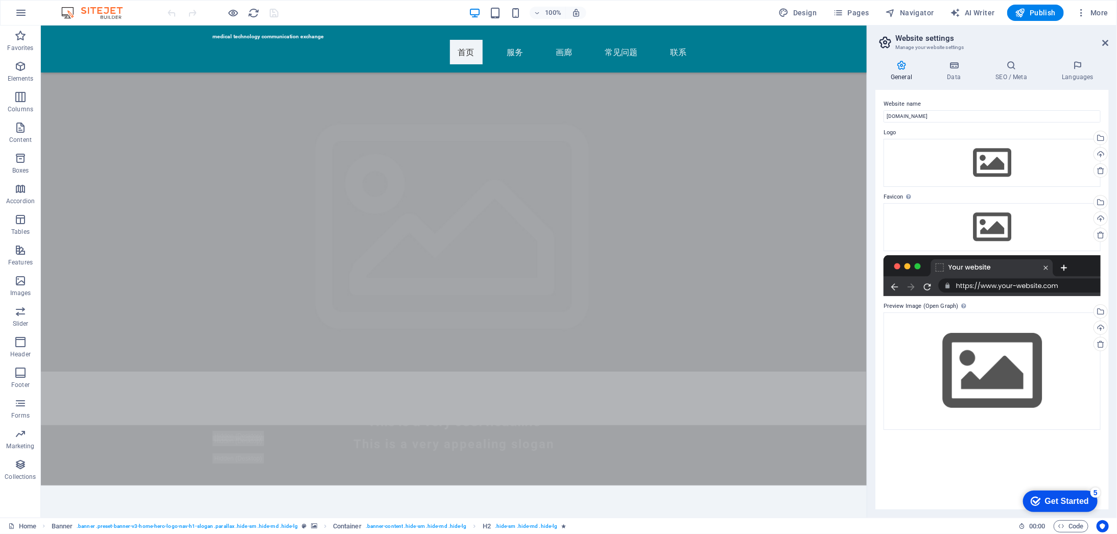
scroll to position [170, 0]
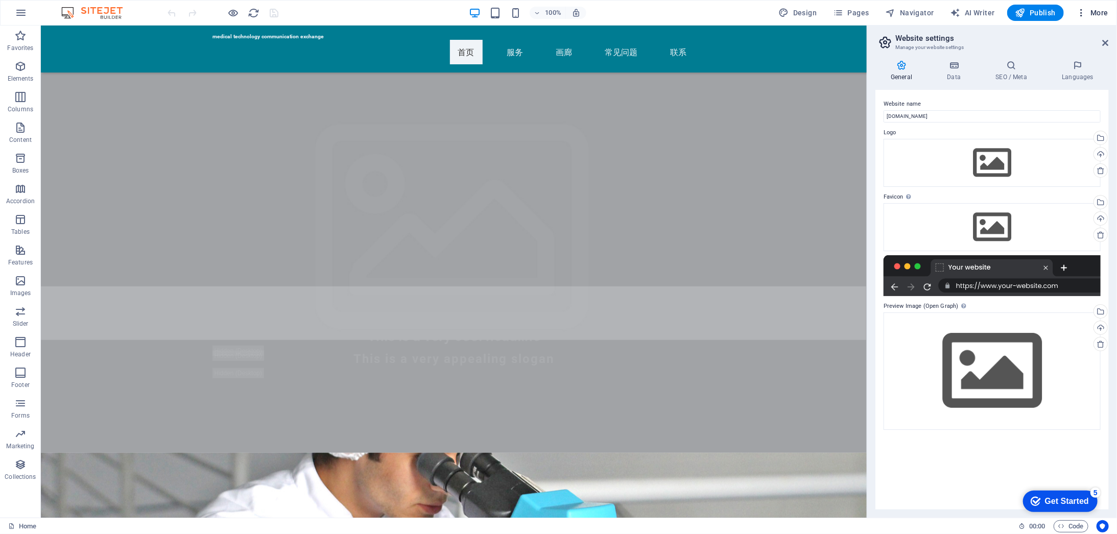
click at [1096, 10] on span "More" at bounding box center [1093, 13] width 32 height 10
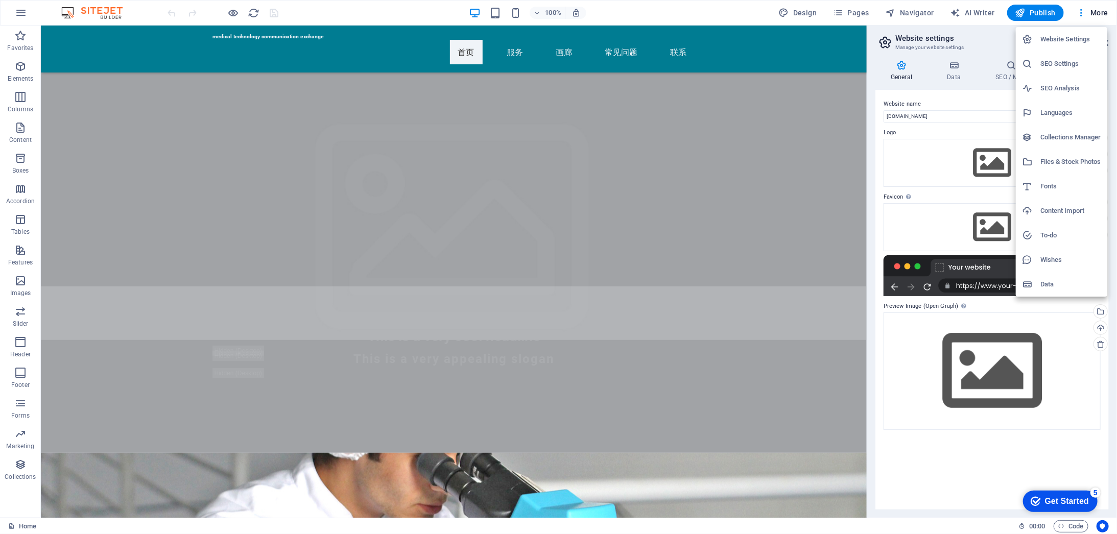
click at [924, 14] on div at bounding box center [558, 267] width 1117 height 534
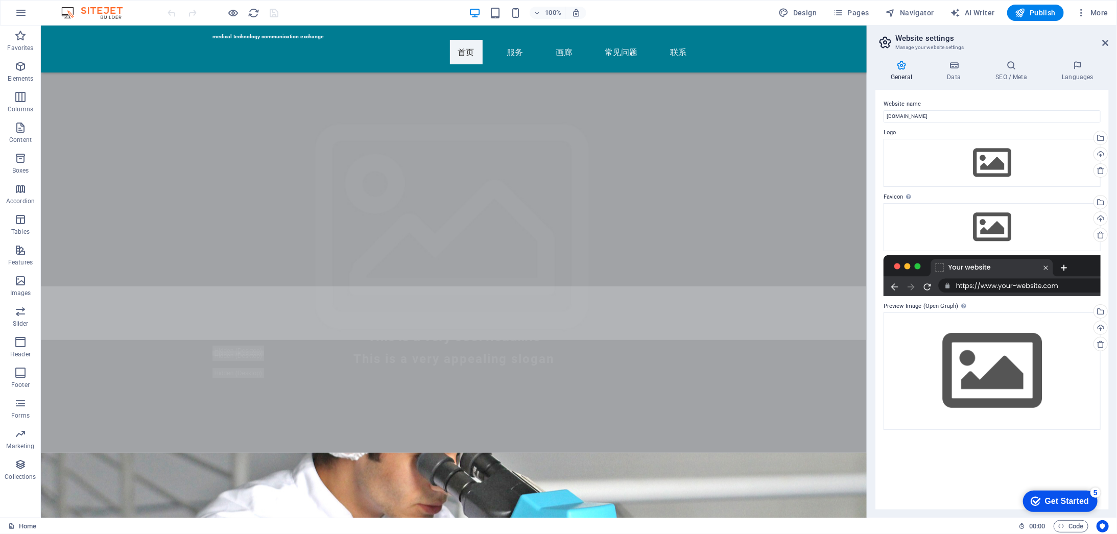
click at [924, 14] on span "Navigator" at bounding box center [910, 13] width 49 height 10
click at [902, 12] on span "Navigator" at bounding box center [910, 13] width 49 height 10
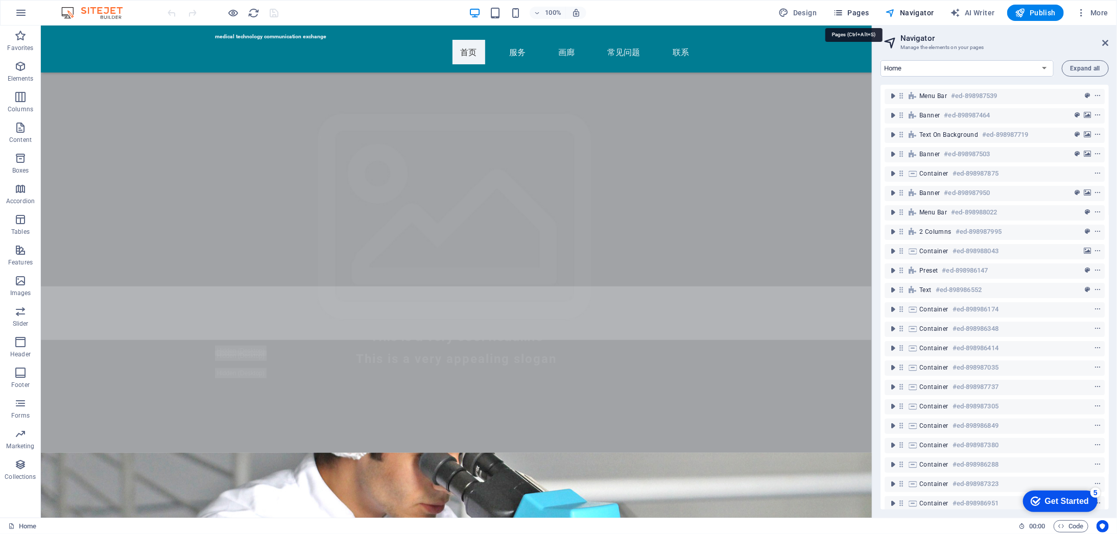
click at [844, 13] on icon "button" at bounding box center [838, 13] width 10 height 10
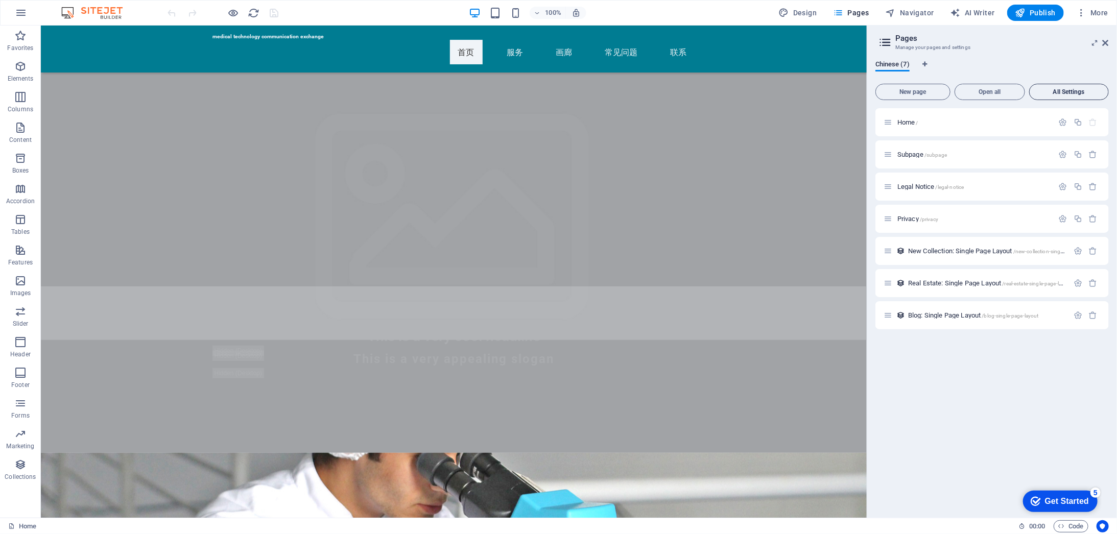
click at [1073, 89] on span "All Settings" at bounding box center [1069, 92] width 71 height 6
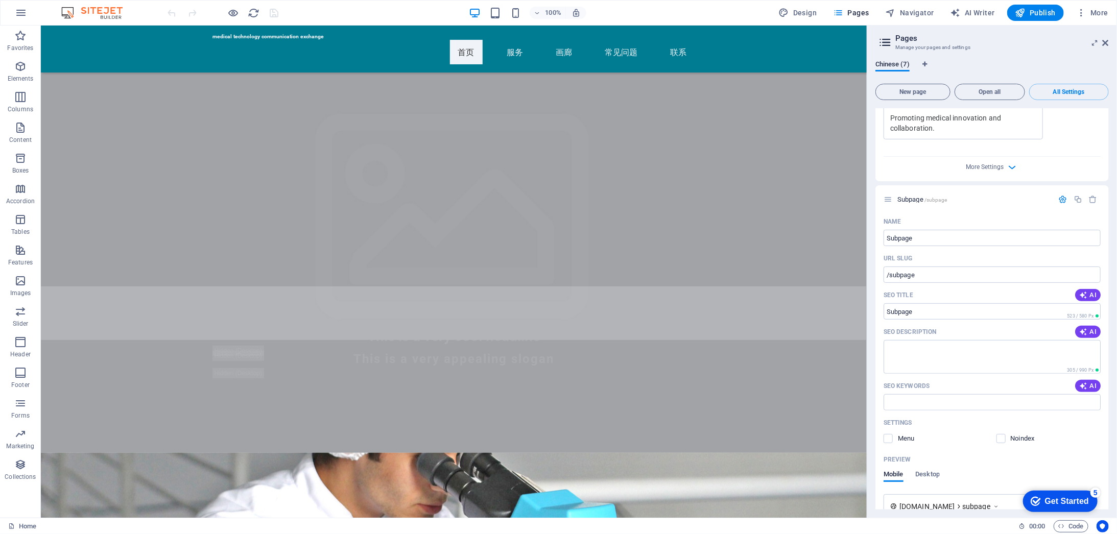
scroll to position [0, 0]
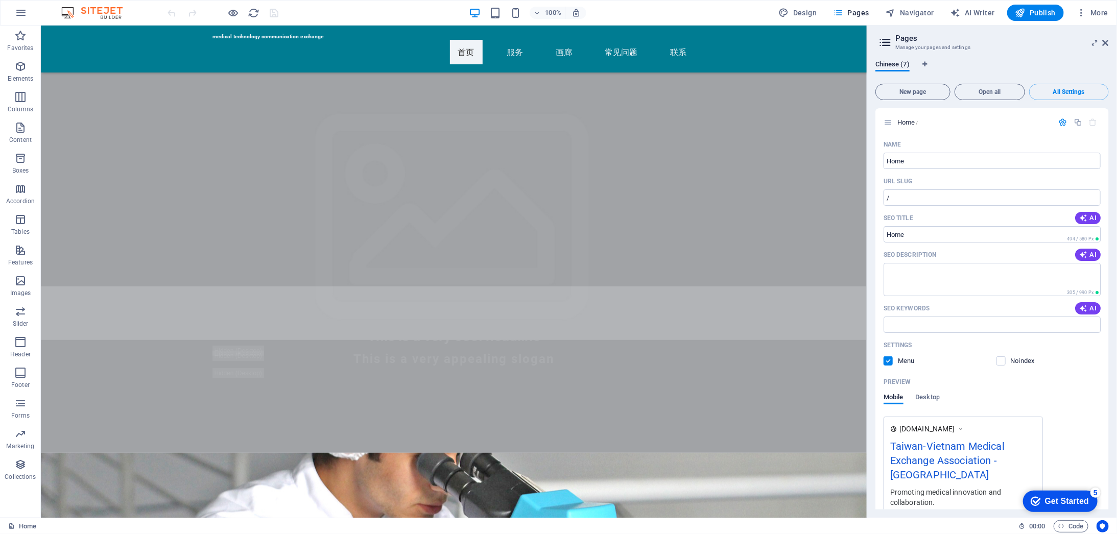
click at [101, 12] on img at bounding box center [97, 13] width 77 height 12
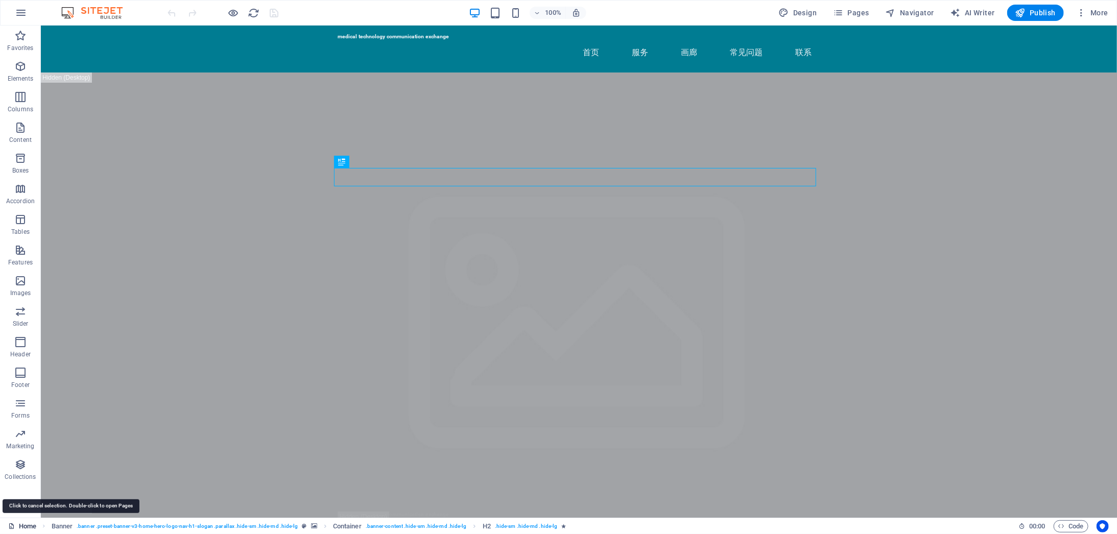
click at [29, 528] on link "Home" at bounding box center [22, 527] width 28 height 12
click at [27, 529] on link "Home" at bounding box center [22, 527] width 28 height 12
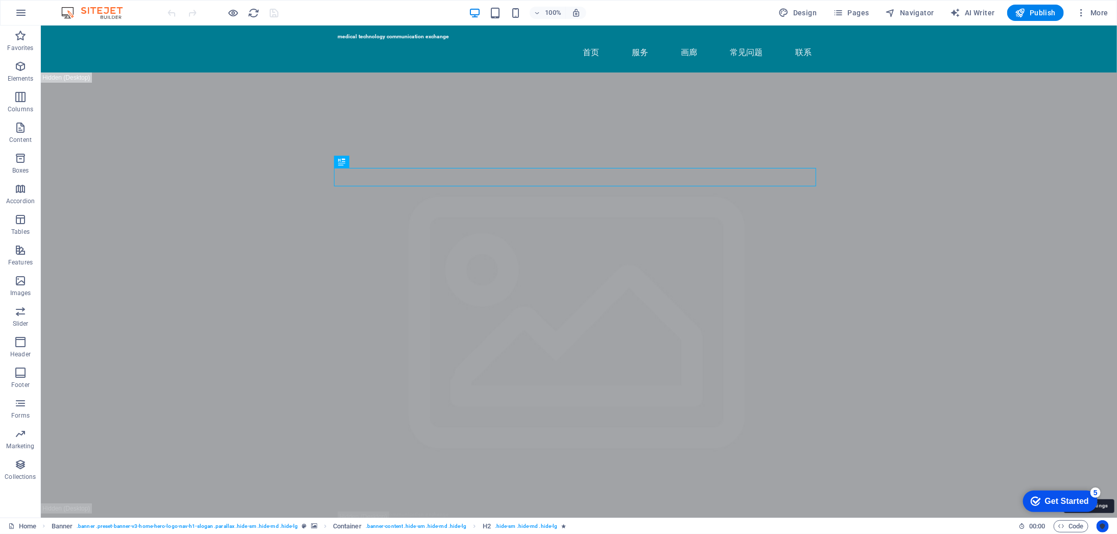
click at [1106, 524] on icon "Usercentrics" at bounding box center [1103, 526] width 7 height 7
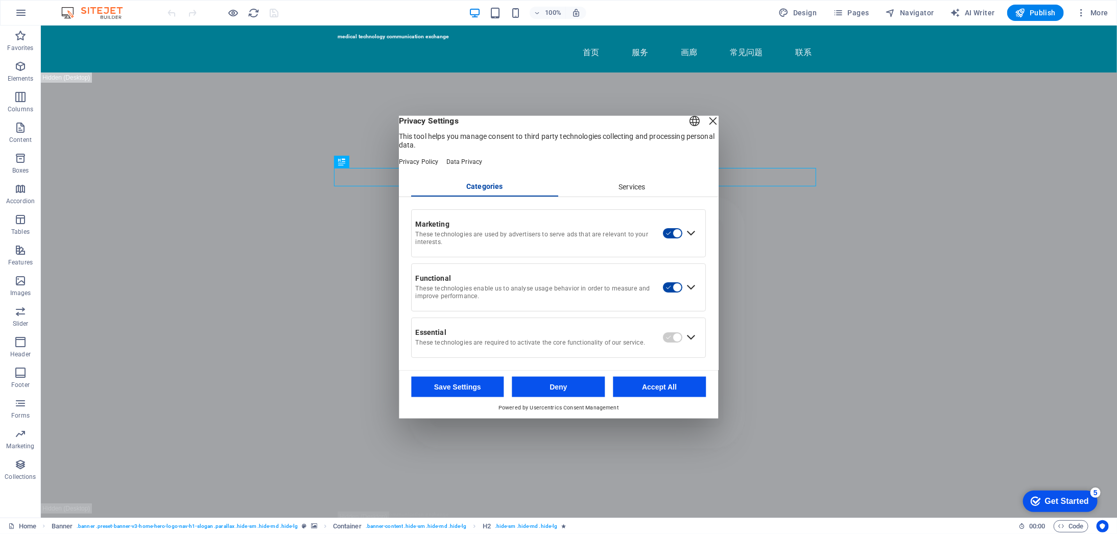
click at [688, 125] on div "English Deutsch" at bounding box center [695, 122] width 14 height 17
click at [1065, 498] on div "Get Started" at bounding box center [1067, 501] width 44 height 9
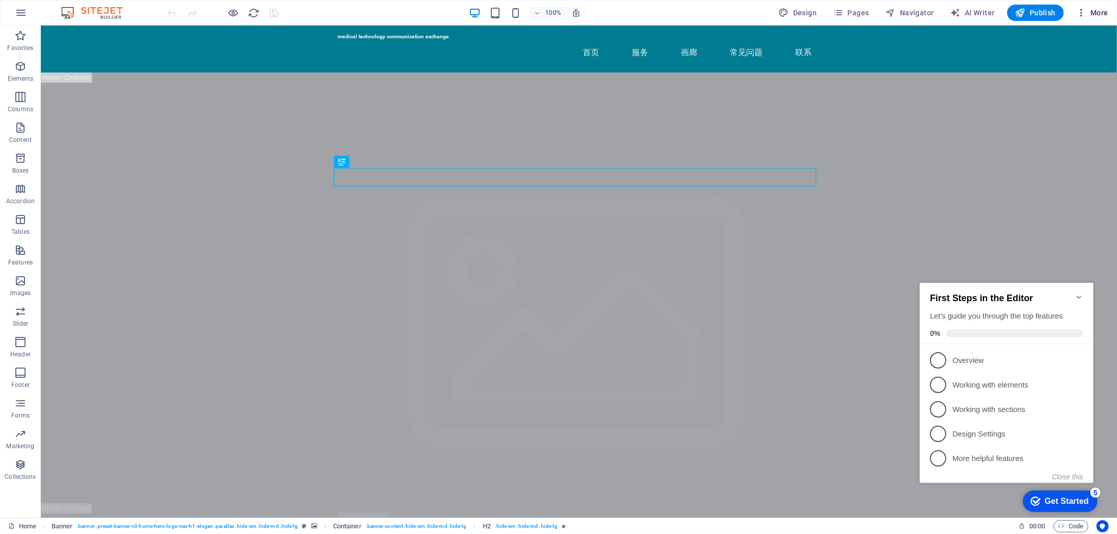
click at [1080, 11] on icon "button" at bounding box center [1082, 13] width 10 height 10
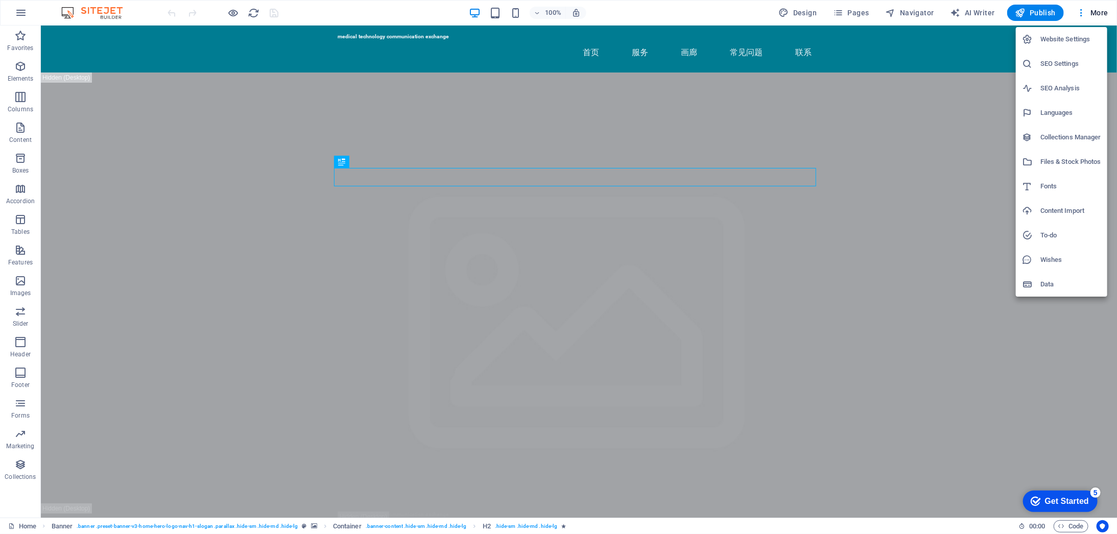
click at [1082, 39] on h6 "Website Settings" at bounding box center [1071, 39] width 61 height 12
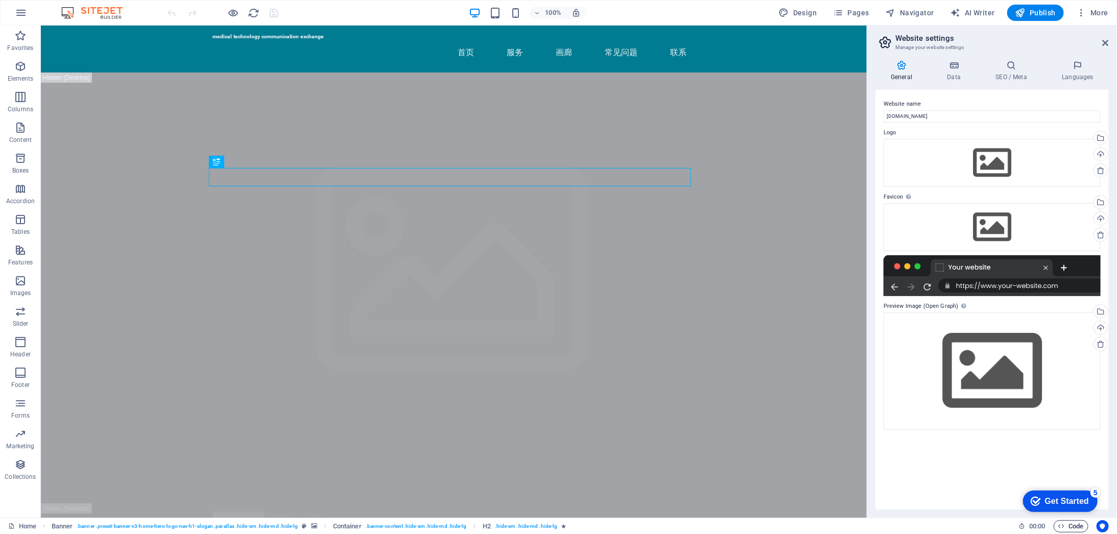
click at [1071, 526] on span "Code" at bounding box center [1072, 527] width 26 height 12
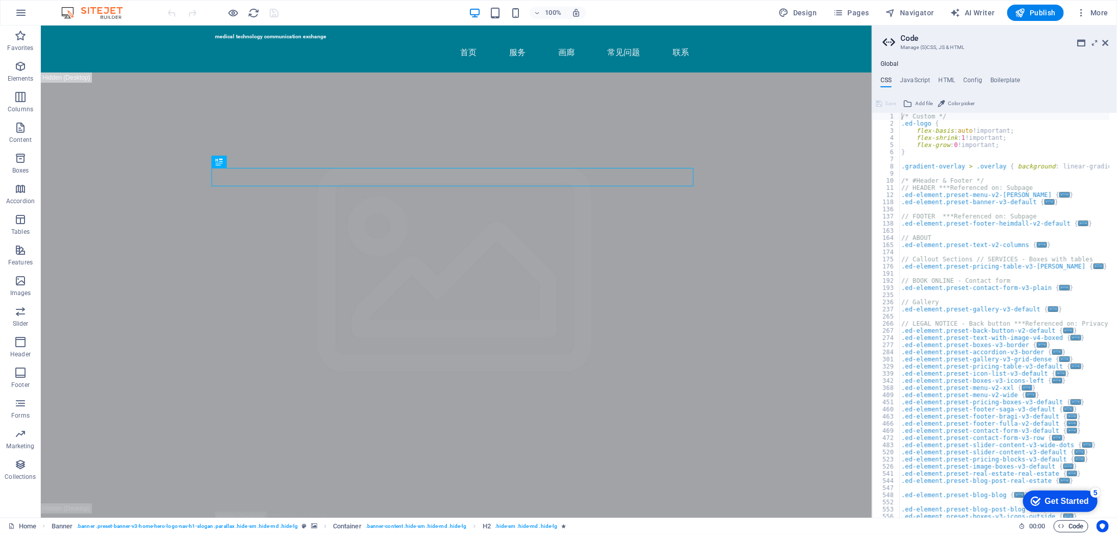
click at [1071, 526] on span "Code" at bounding box center [1072, 527] width 26 height 12
click at [1105, 44] on icon at bounding box center [1106, 43] width 6 height 8
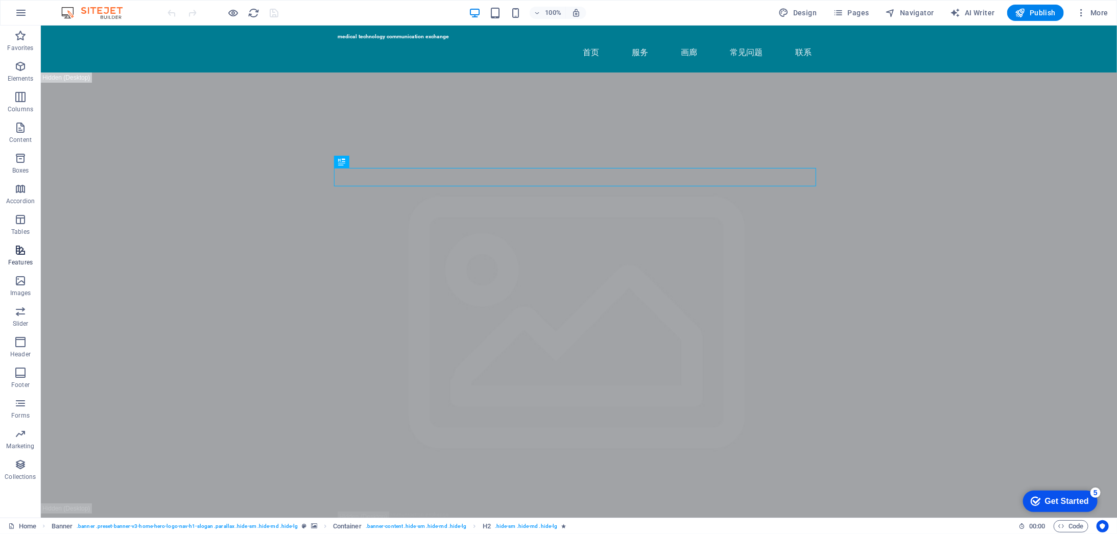
click at [18, 254] on icon "button" at bounding box center [20, 250] width 12 height 12
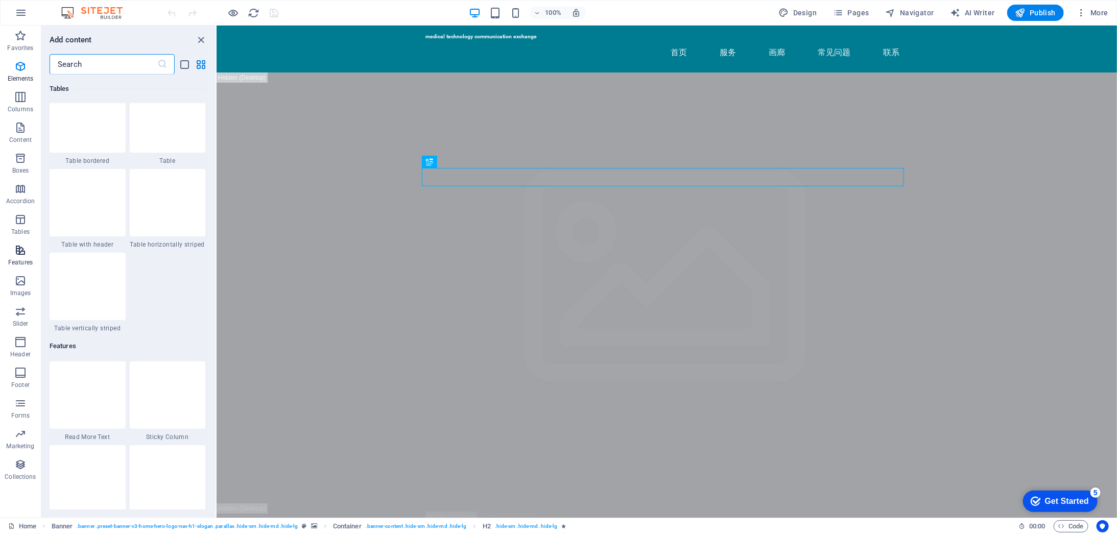
scroll to position [3982, 0]
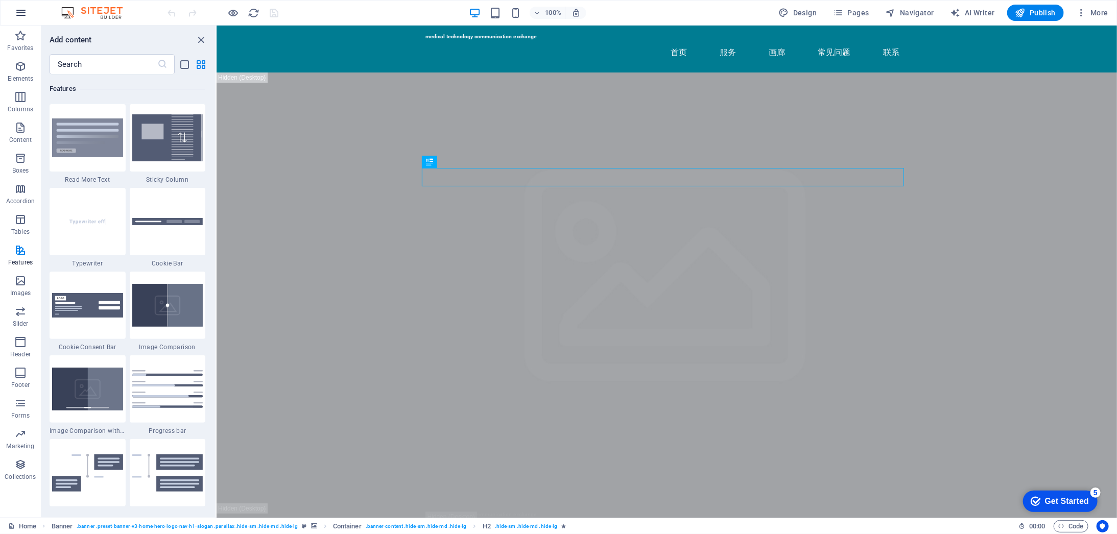
click at [27, 9] on button "button" at bounding box center [21, 13] width 25 height 25
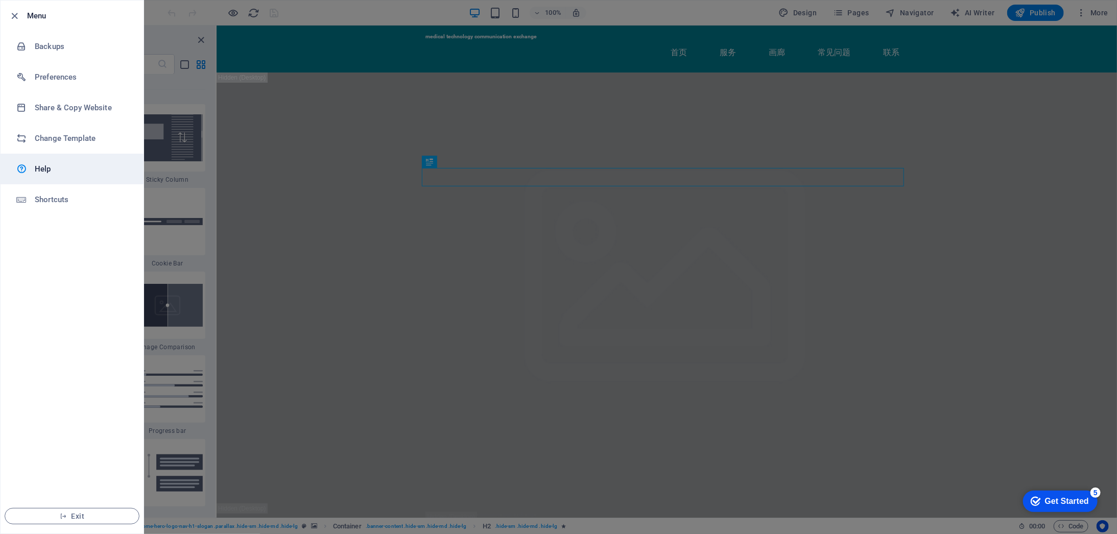
click at [51, 171] on h6 "Help" at bounding box center [82, 169] width 95 height 12
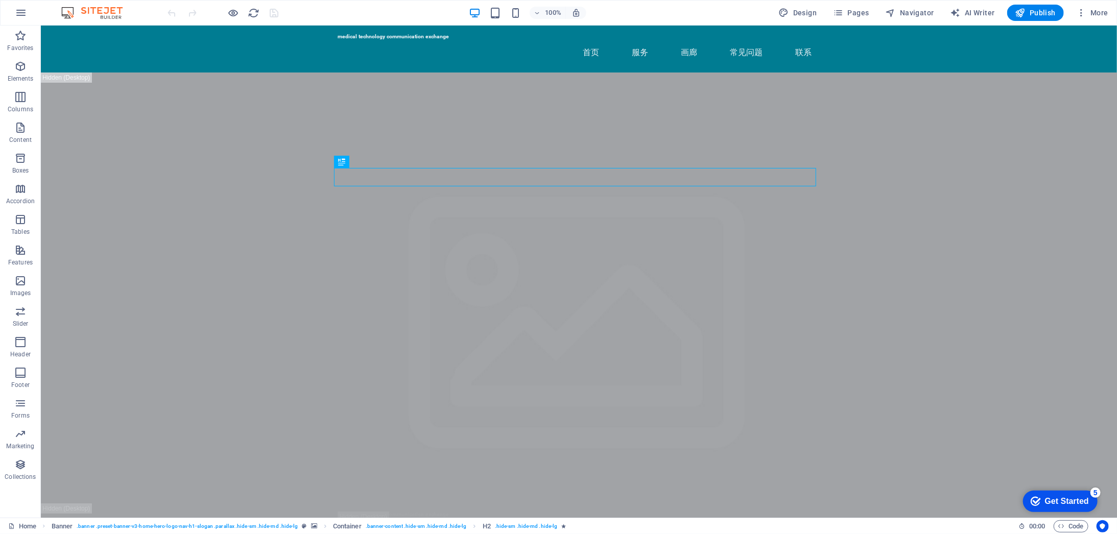
click at [1036, 500] on icon "Get Started 5 items remaining, 0% complete" at bounding box center [1036, 501] width 10 height 9
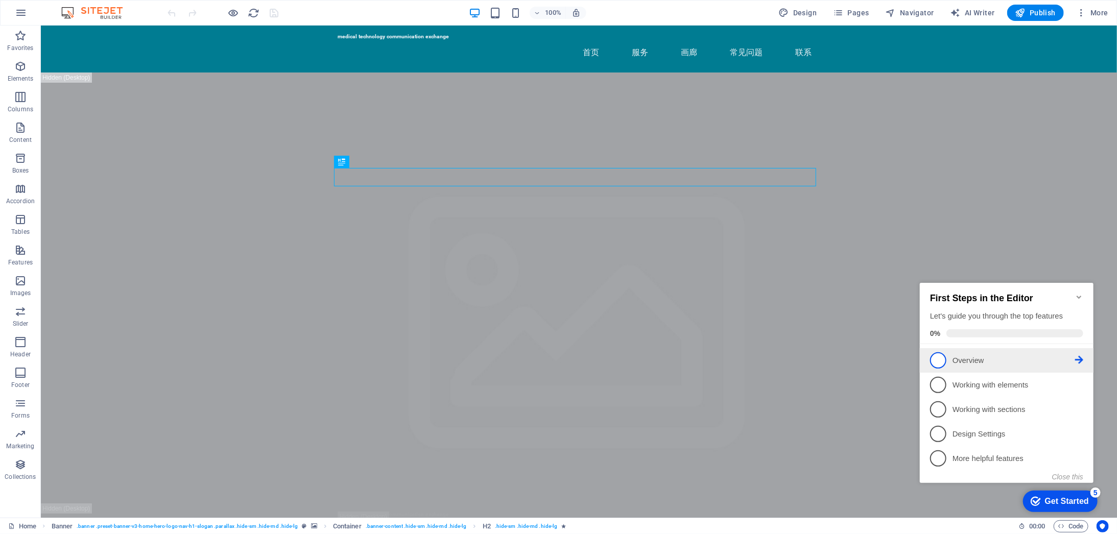
click at [944, 360] on span "1" at bounding box center [938, 360] width 16 height 16
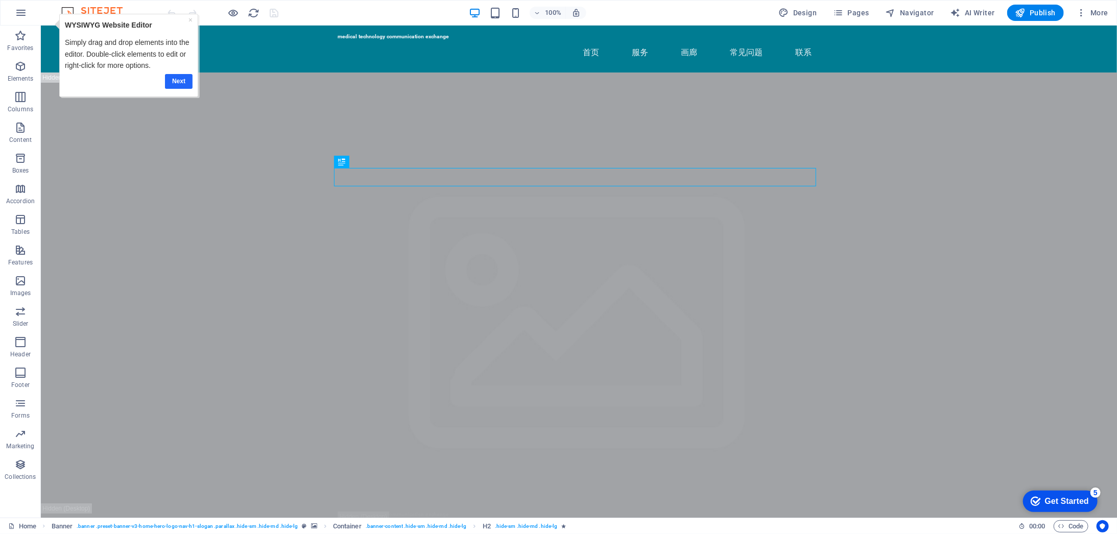
click at [182, 84] on link "Next" at bounding box center [179, 81] width 28 height 15
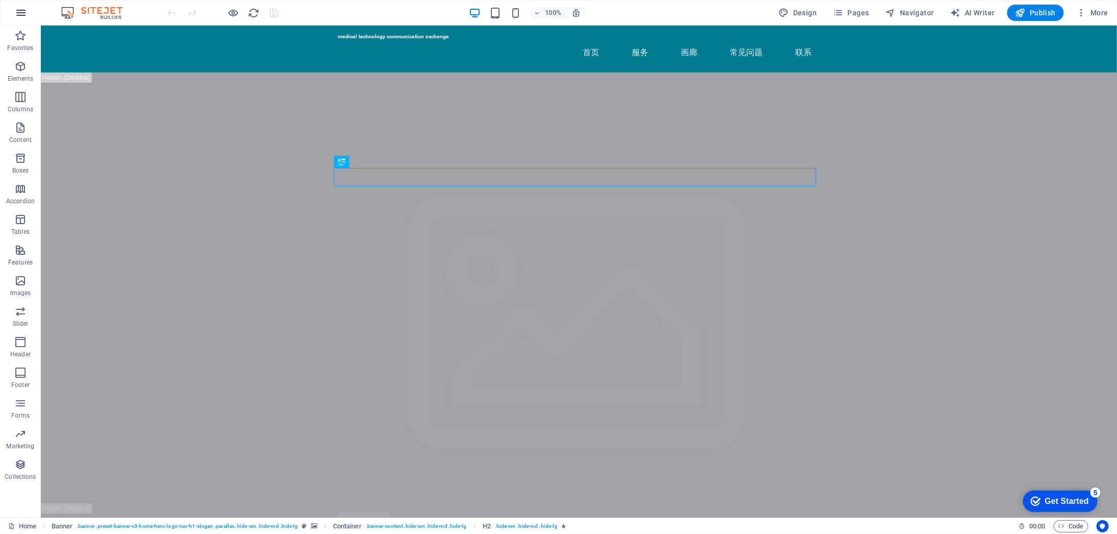
click at [18, 12] on icon "button" at bounding box center [21, 13] width 12 height 12
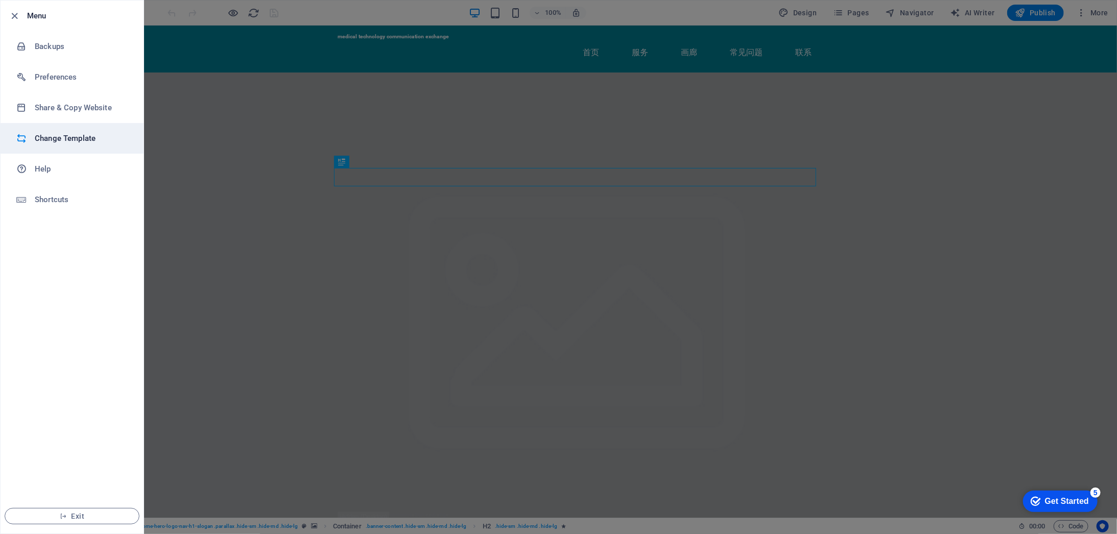
click at [76, 134] on h6 "Change Template" at bounding box center [82, 138] width 95 height 12
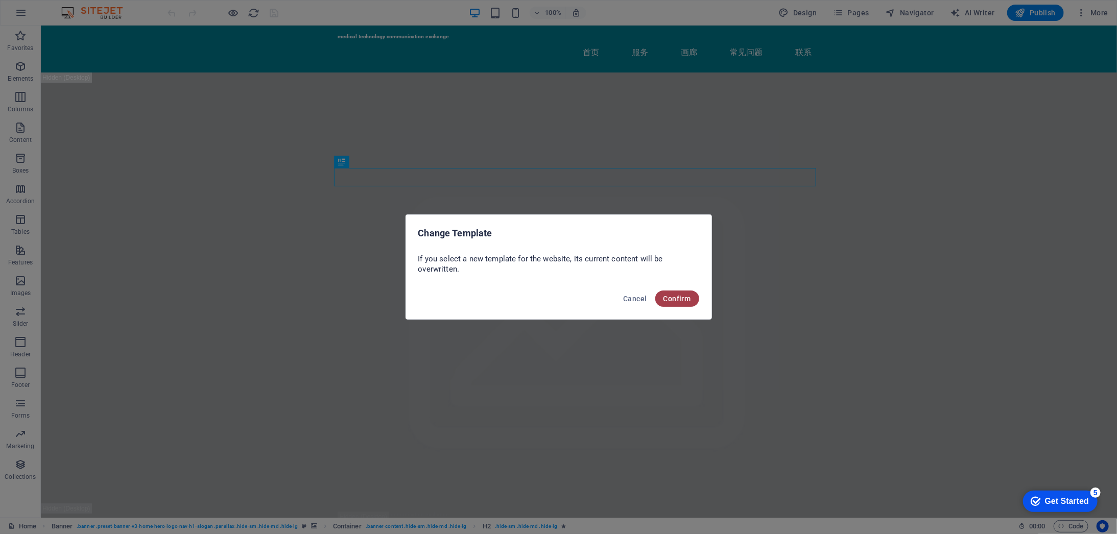
click at [673, 301] on span "Confirm" at bounding box center [678, 299] width 28 height 8
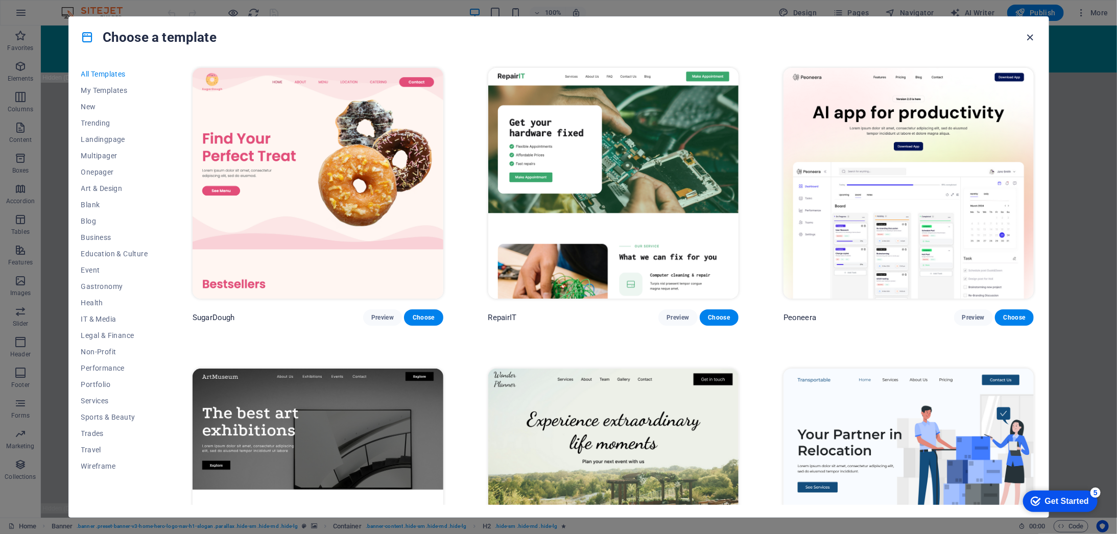
click at [1031, 34] on icon "button" at bounding box center [1030, 38] width 12 height 12
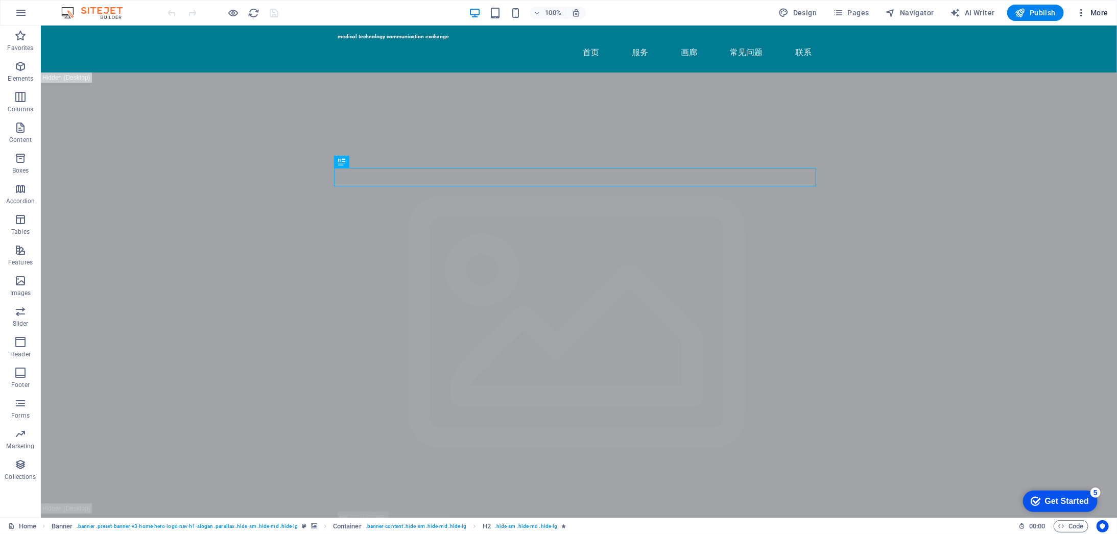
click at [1088, 15] on span "More" at bounding box center [1093, 13] width 32 height 10
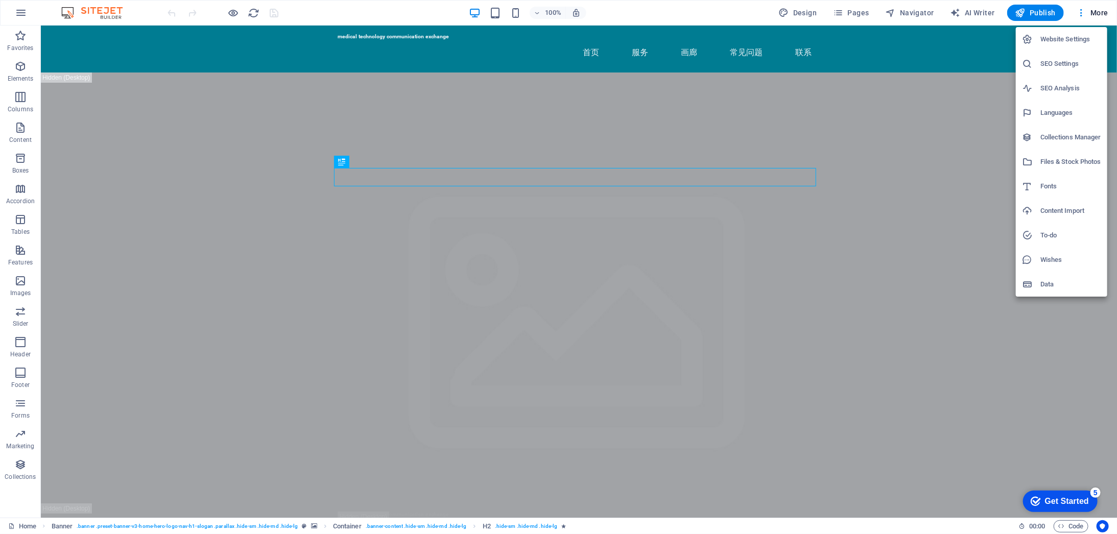
click at [975, 8] on div at bounding box center [558, 267] width 1117 height 534
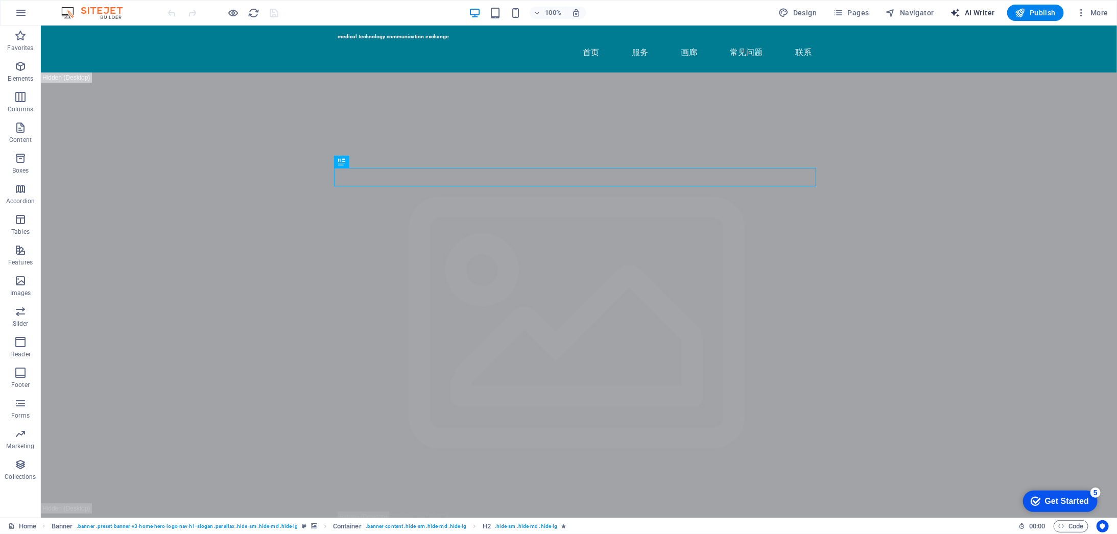
click at [972, 17] on span "AI Writer" at bounding box center [973, 13] width 44 height 10
select select "English"
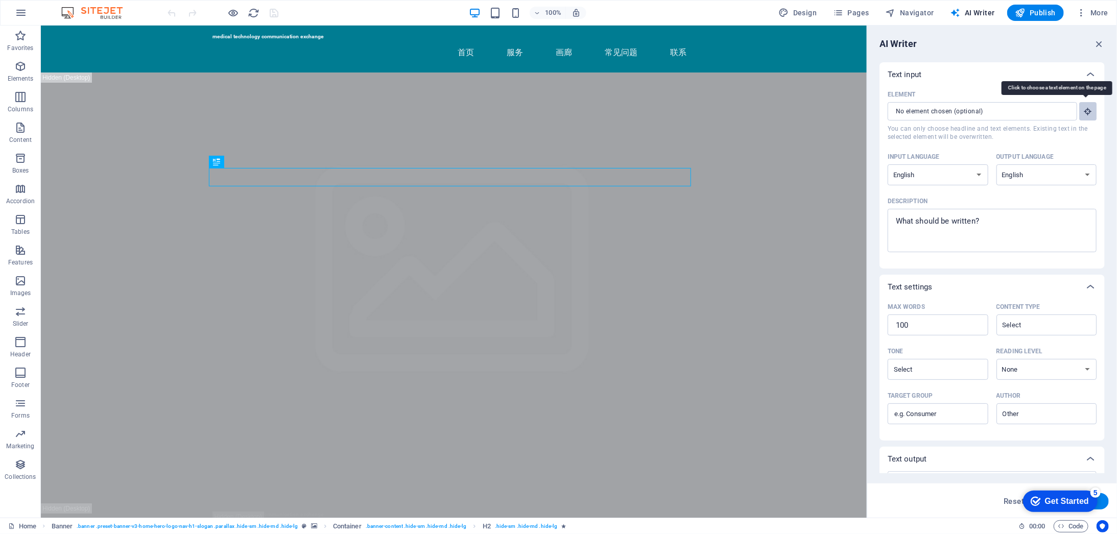
click at [1087, 115] on icon "button" at bounding box center [1088, 111] width 9 height 9
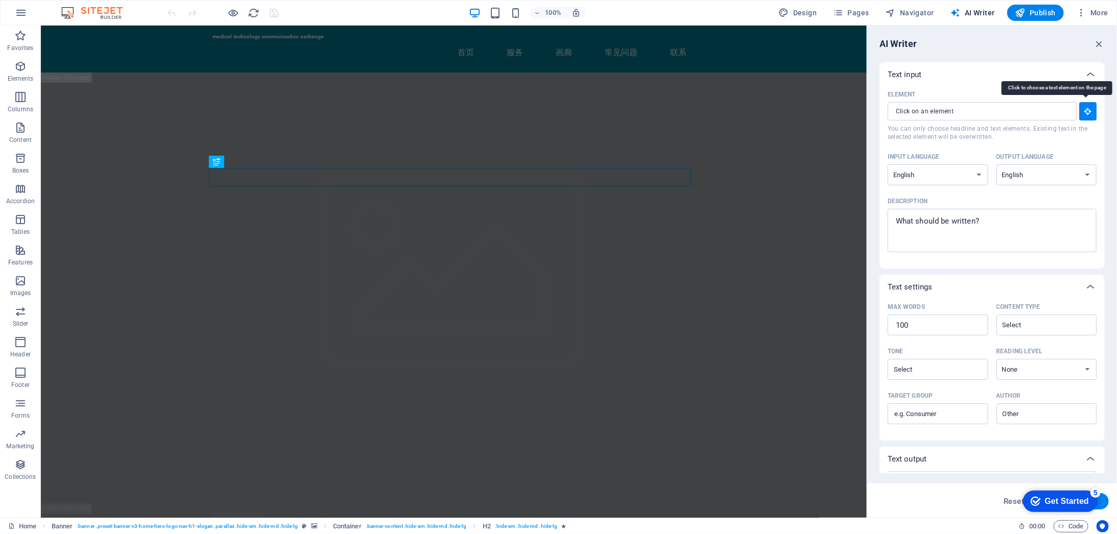
click at [1087, 115] on icon "button" at bounding box center [1088, 111] width 9 height 9
click at [988, 15] on span "AI Writer" at bounding box center [973, 13] width 44 height 10
click at [1099, 45] on icon "button" at bounding box center [1099, 43] width 11 height 11
